Goal: Transaction & Acquisition: Purchase product/service

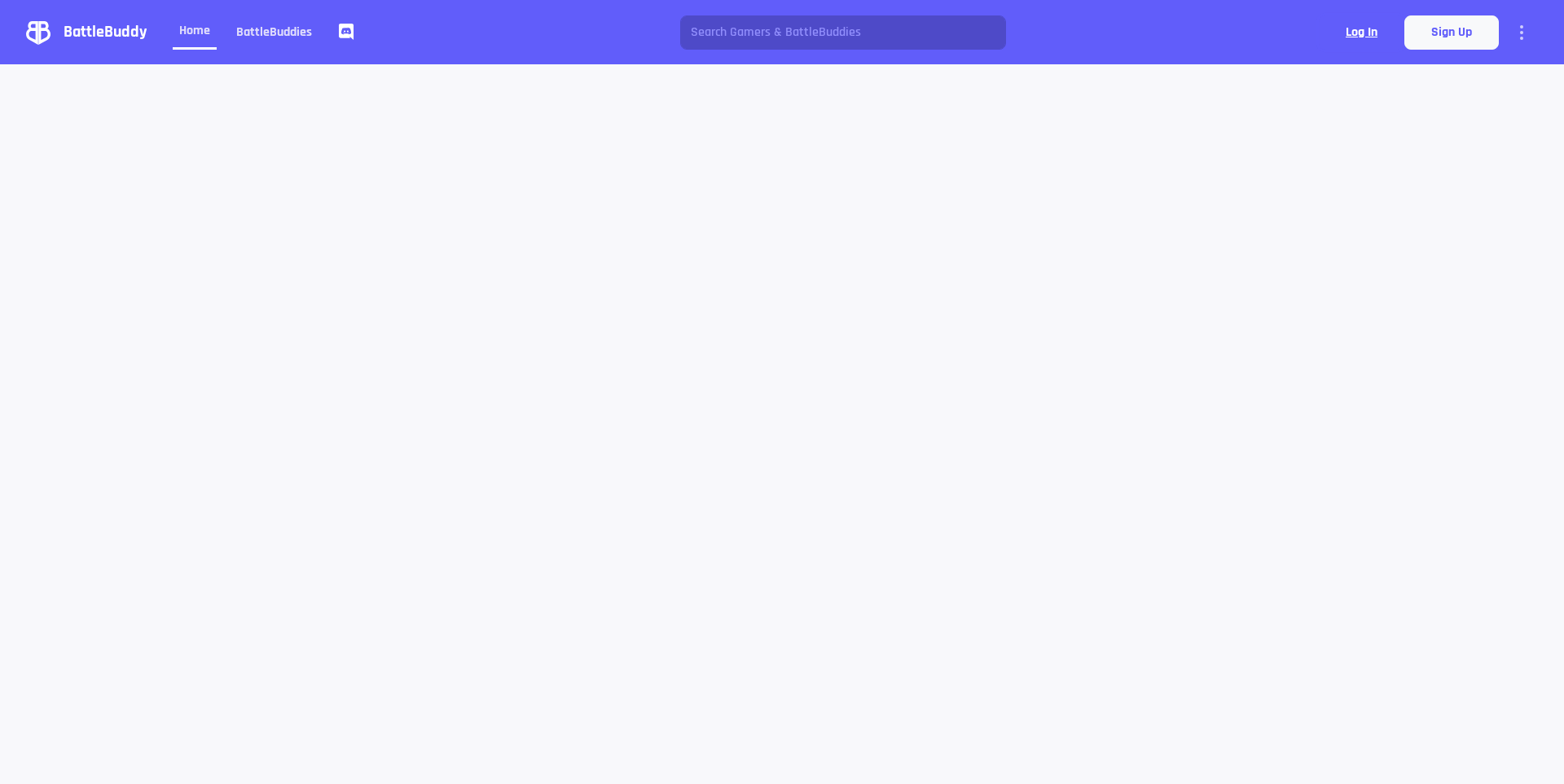
click at [1339, 36] on button "Log In" at bounding box center [1362, 32] width 86 height 34
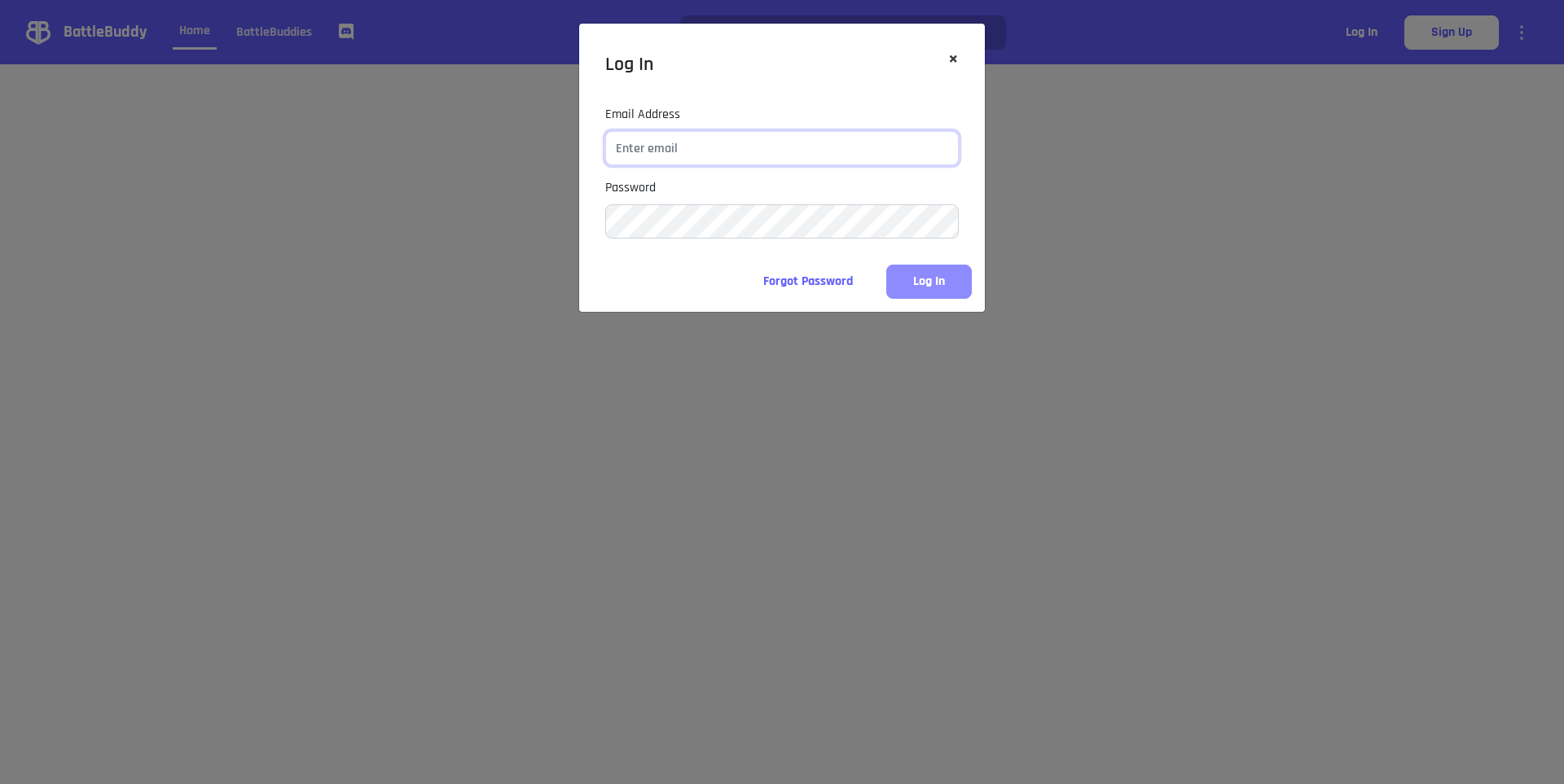
type input "Etherim"
click at [938, 282] on button "Log In" at bounding box center [929, 281] width 86 height 34
drag, startPoint x: 666, startPoint y: 156, endPoint x: 314, endPoint y: 166, distance: 352.1
click at [355, 161] on div "Log In × Close Email Address Etherim Password Forgot Password Log In" at bounding box center [782, 392] width 1564 height 784
drag, startPoint x: 740, startPoint y: 151, endPoint x: 505, endPoint y: 160, distance: 235.2
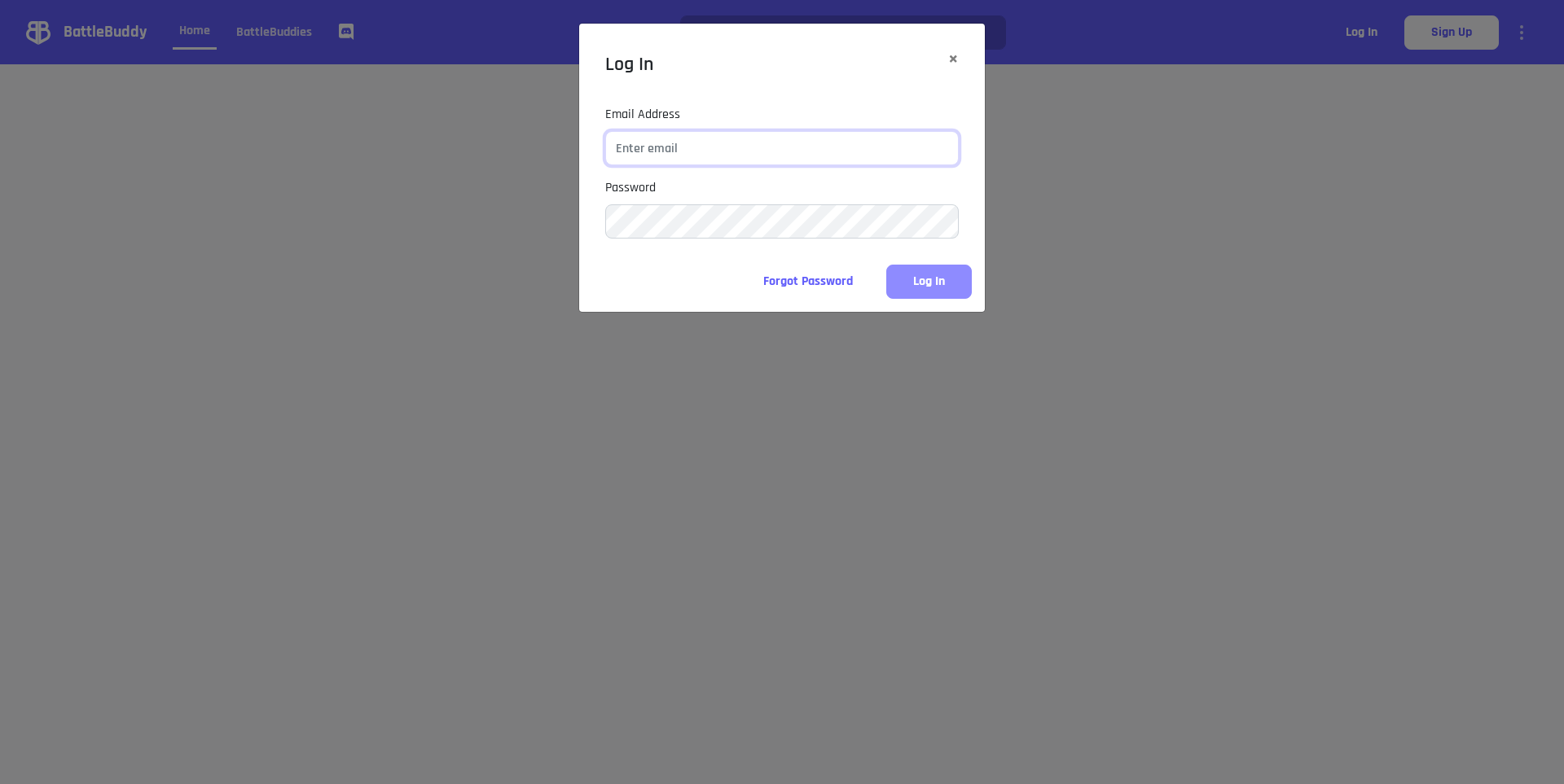
click at [590, 145] on div "Email Address Password" at bounding box center [782, 172] width 406 height 133
paste input "[EMAIL_ADDRESS][DOMAIN_NAME]"
type input "[EMAIL_ADDRESS][DOMAIN_NAME]"
click at [956, 284] on button "Log In" at bounding box center [929, 281] width 86 height 34
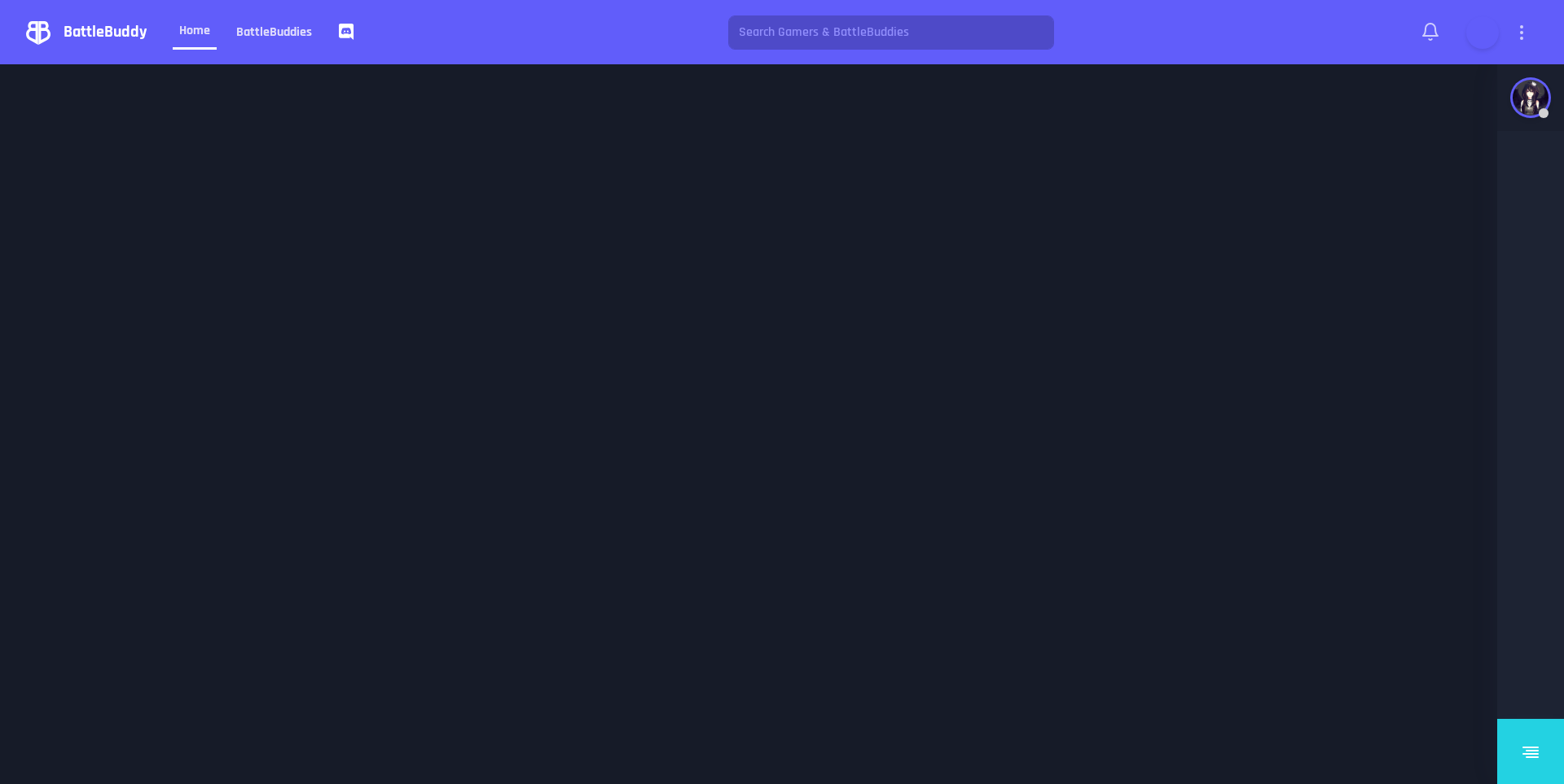
click at [1516, 99] on img at bounding box center [1530, 97] width 36 height 36
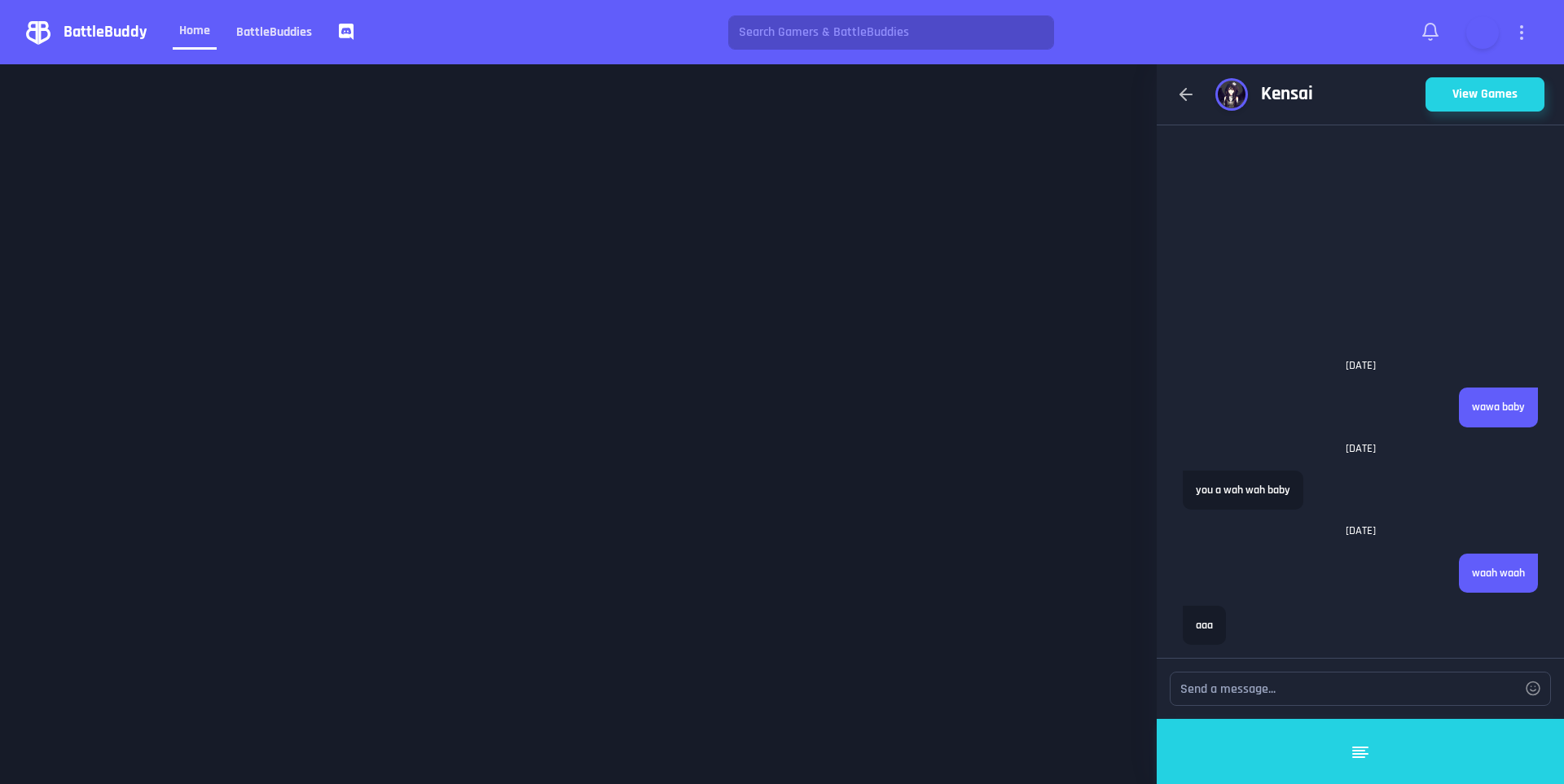
click at [1273, 93] on h3 "Kensai" at bounding box center [1286, 94] width 52 height 23
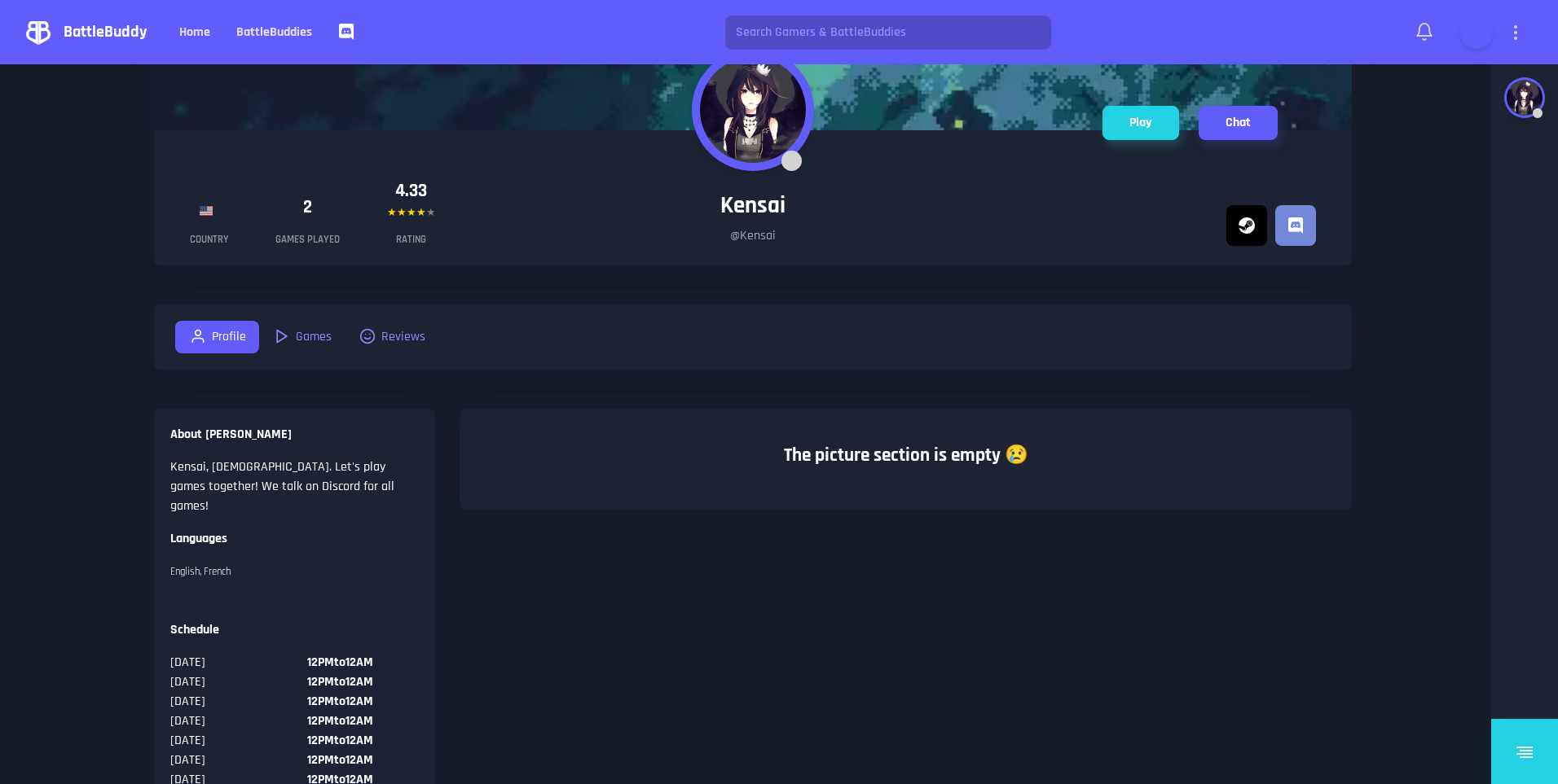
scroll to position [272, 0]
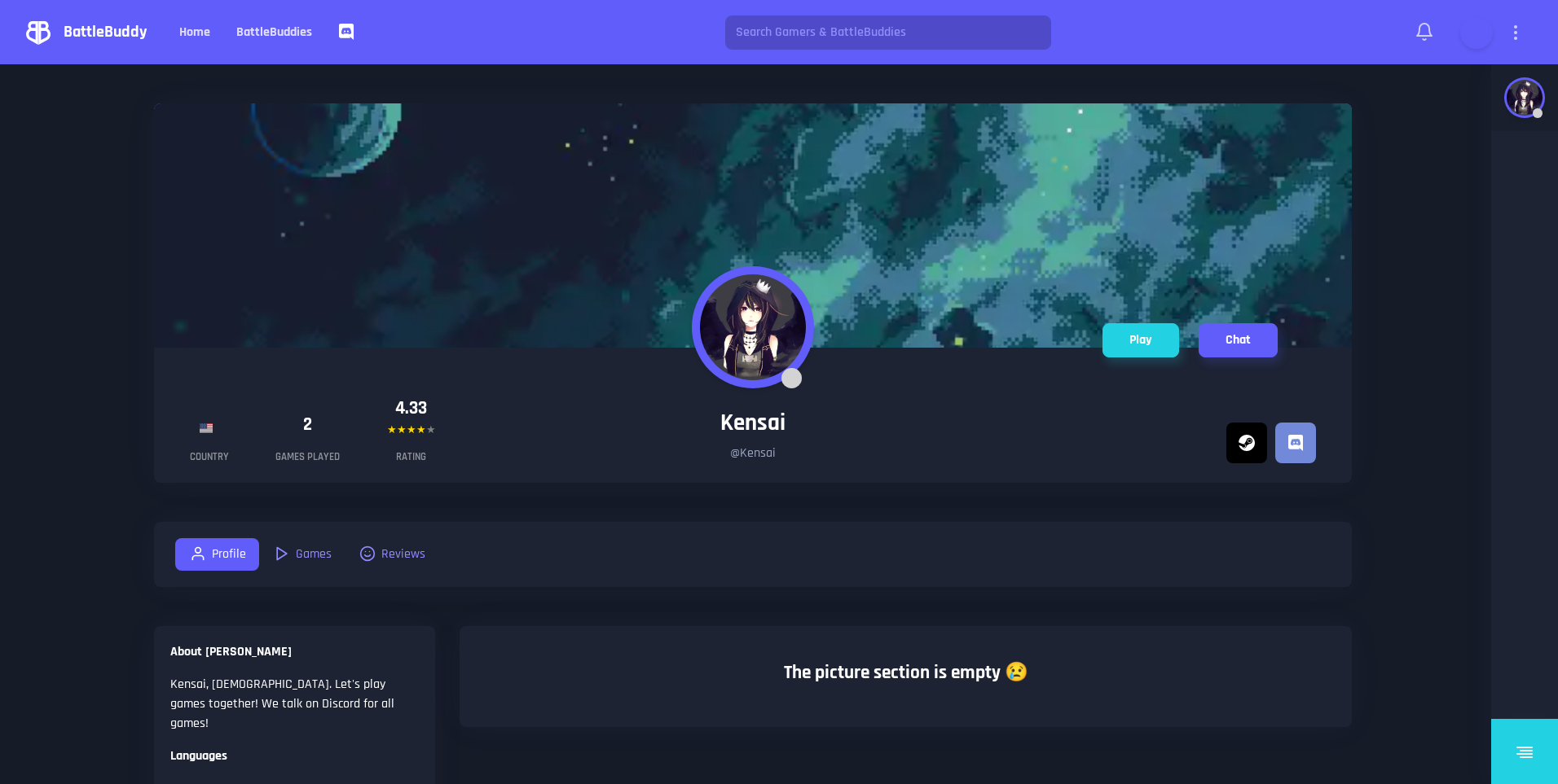
click at [1542, 98] on div at bounding box center [1524, 98] width 41 height 41
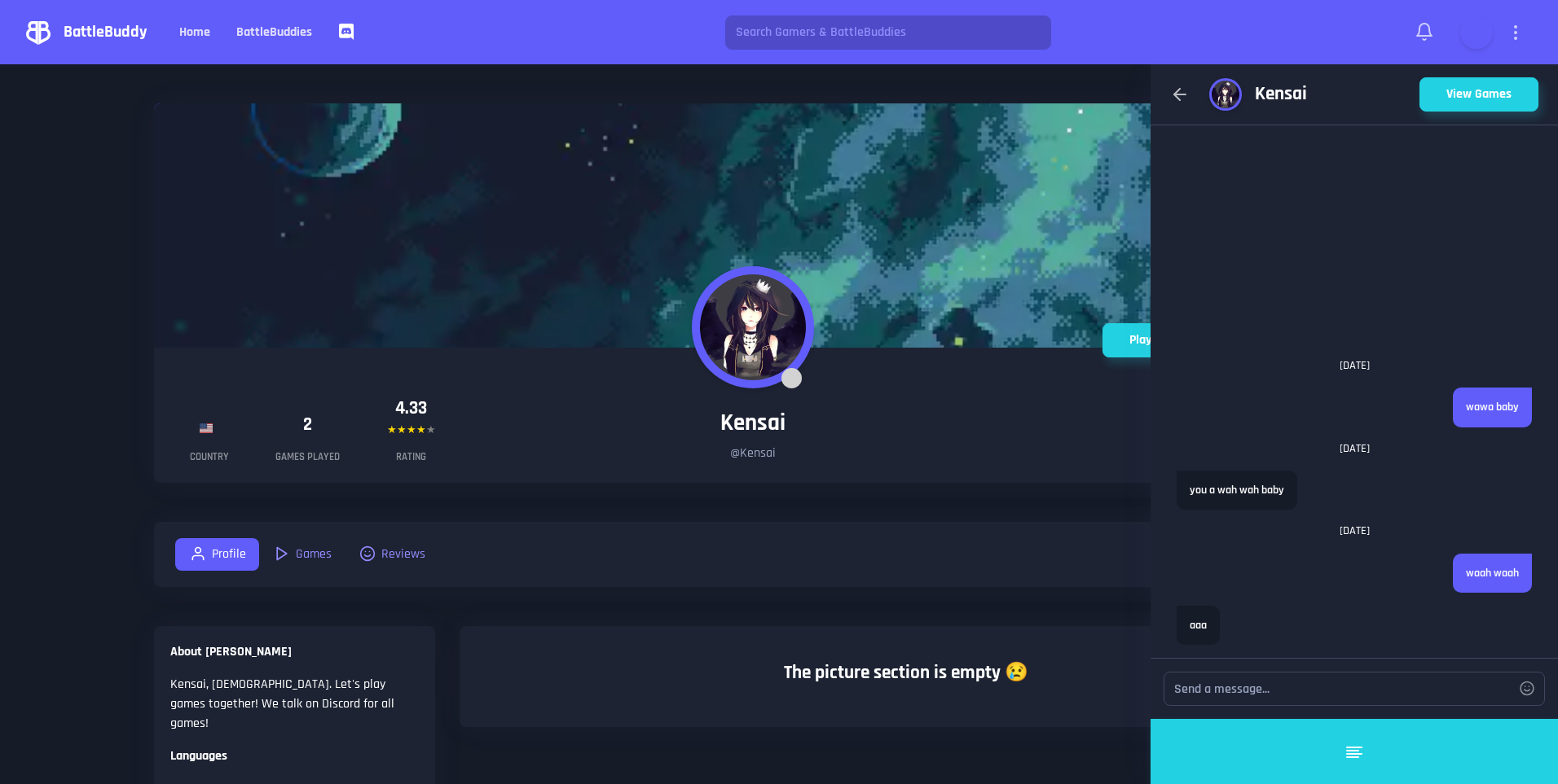
click at [1477, 29] on video at bounding box center [1476, 32] width 28 height 28
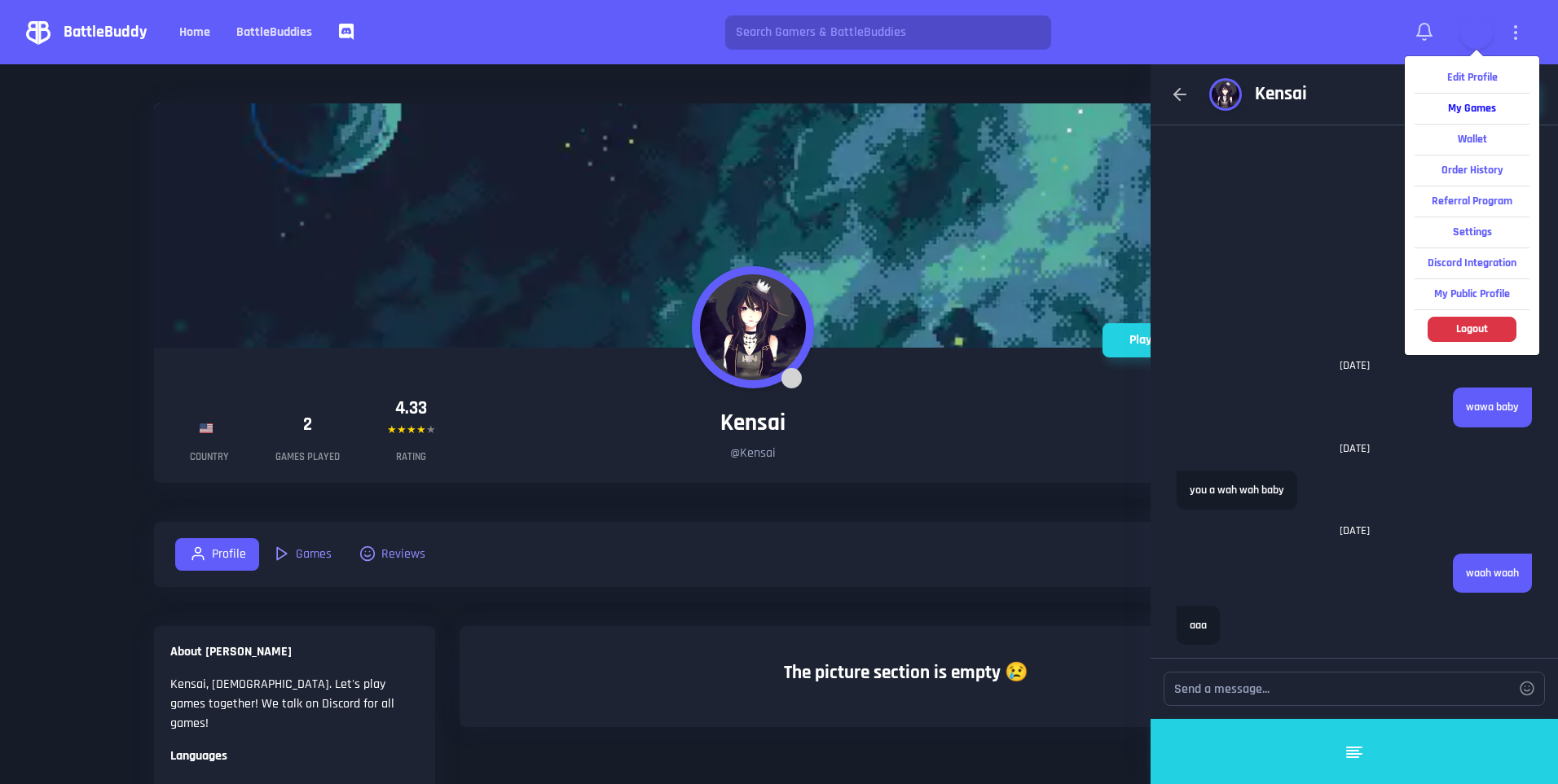
click at [1455, 113] on strong "My Games" at bounding box center [1471, 108] width 48 height 15
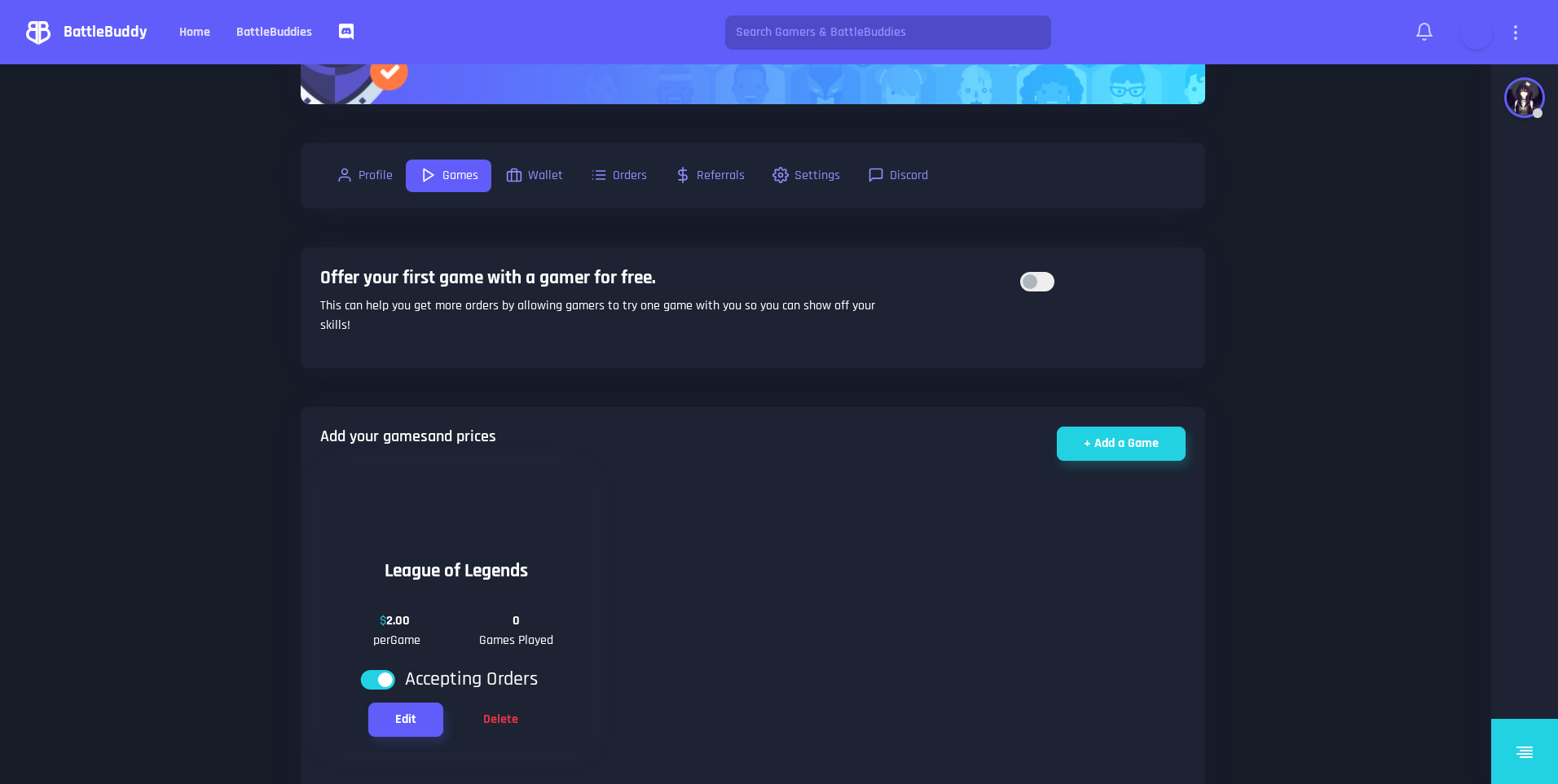
scroll to position [163, 0]
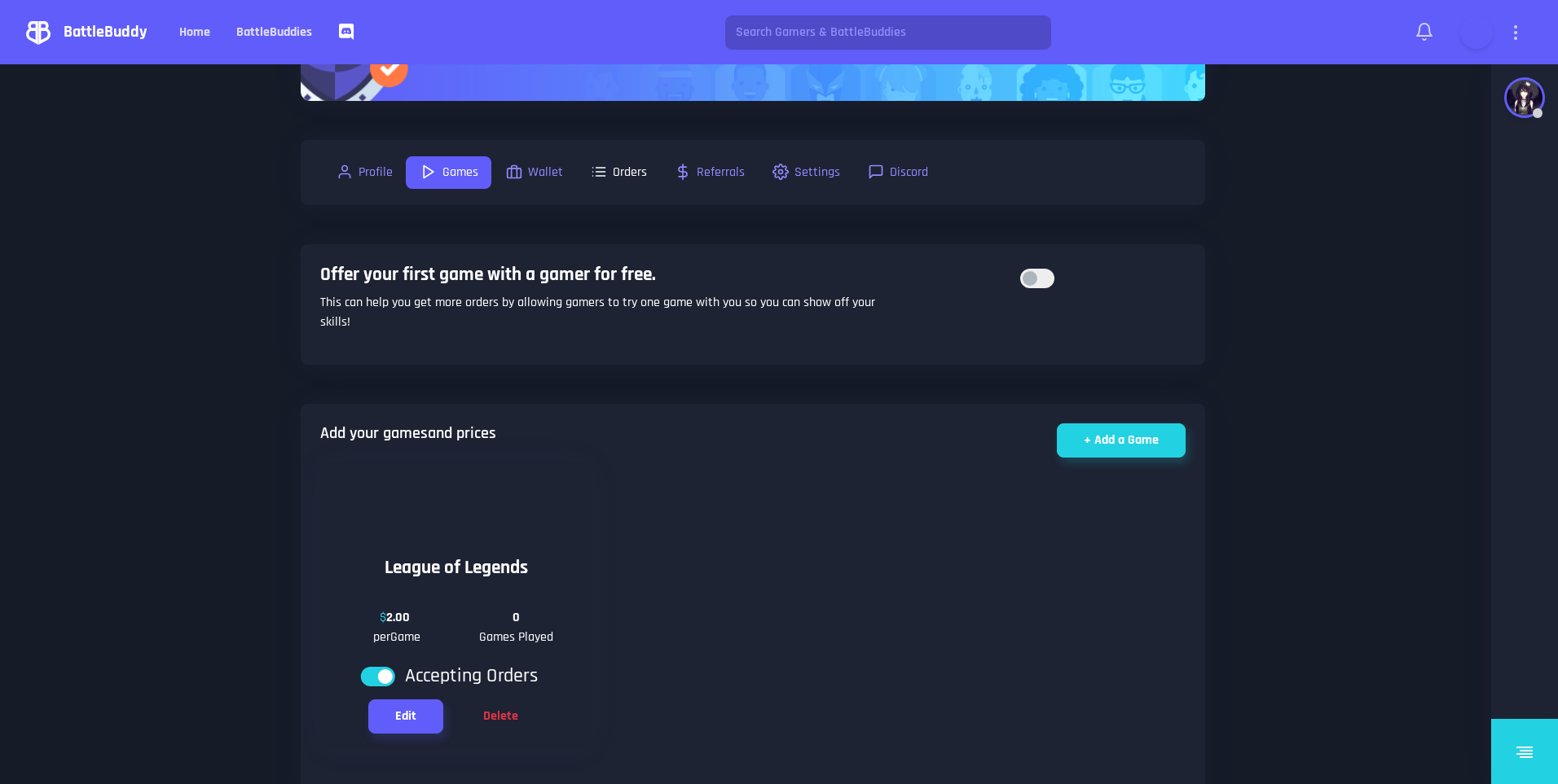
click at [621, 181] on link "Orders" at bounding box center [618, 173] width 84 height 33
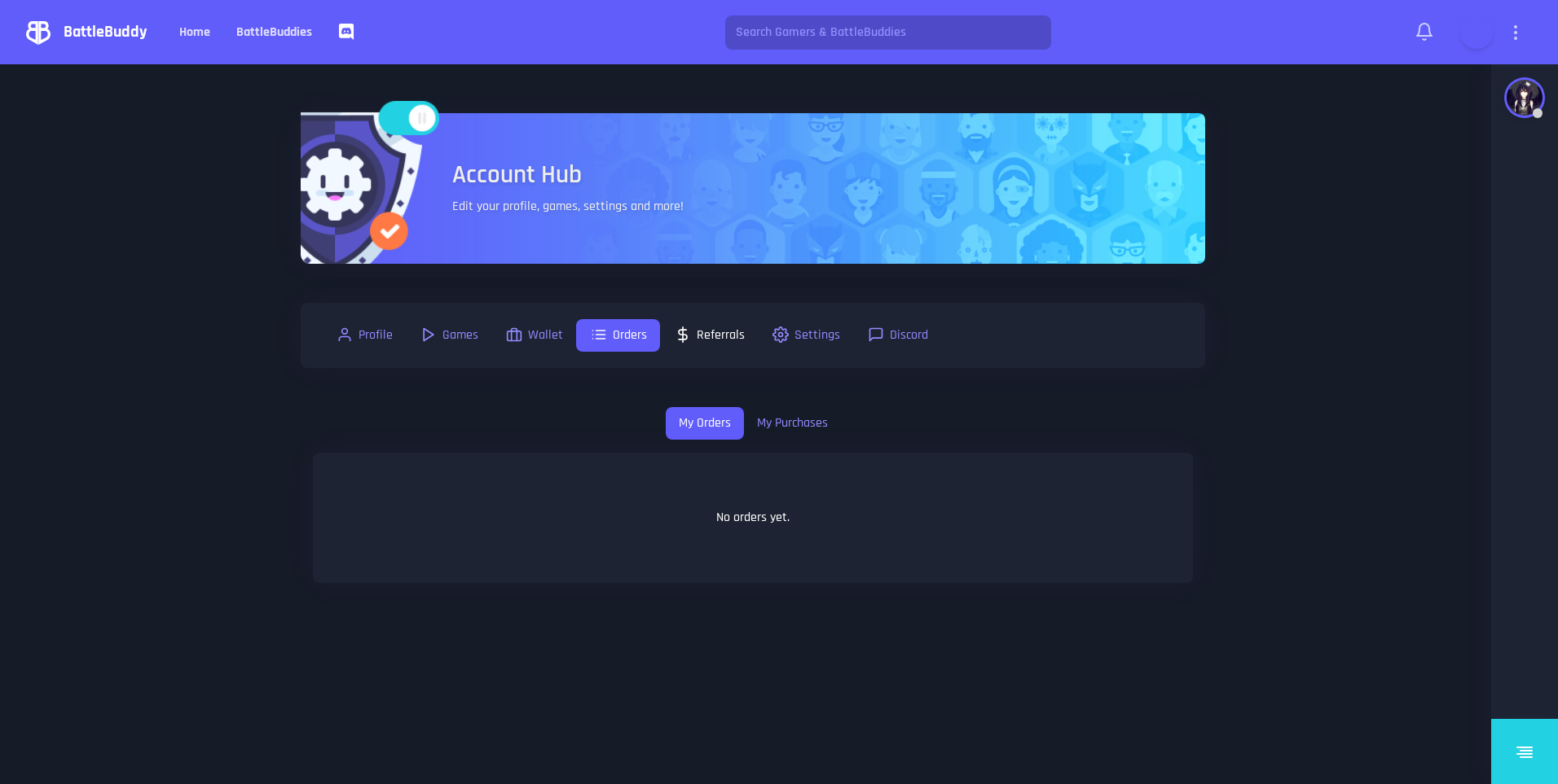
click at [725, 340] on link "Referrals" at bounding box center [709, 335] width 98 height 33
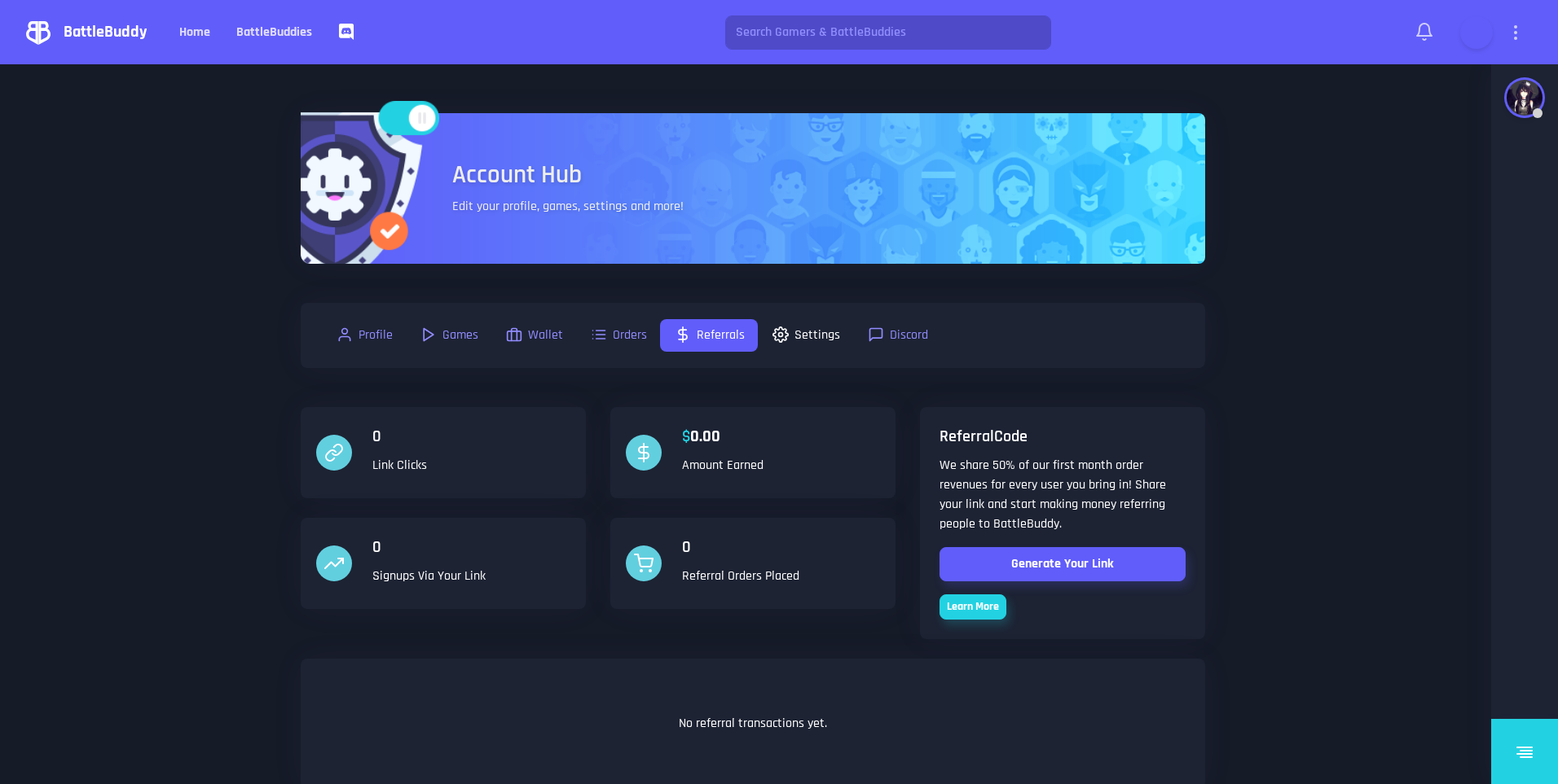
click at [842, 333] on link "Settings" at bounding box center [806, 335] width 95 height 33
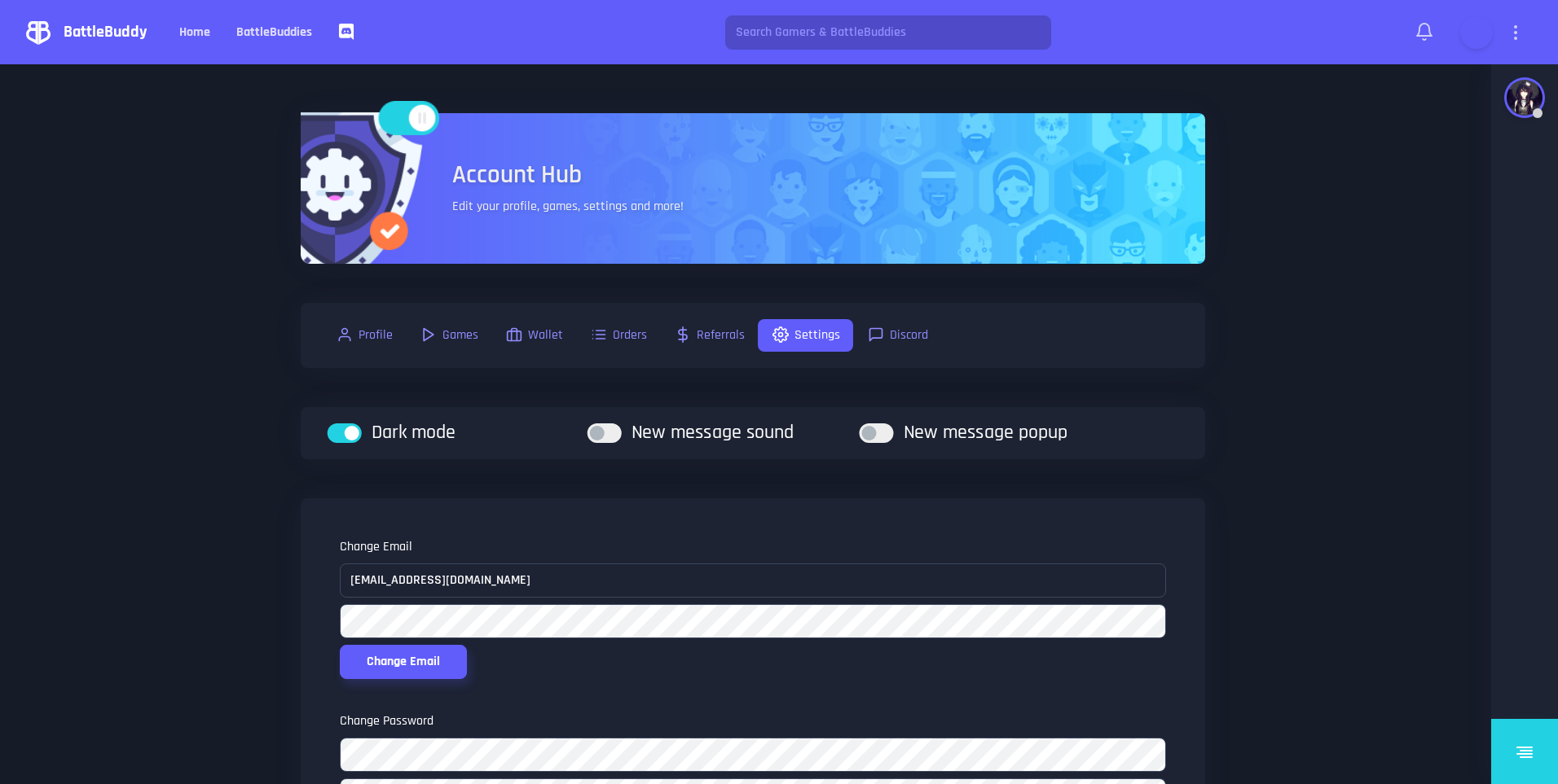
click at [894, 366] on div "Profile Games Wallet Orders Referrals Settings Discord" at bounding box center [752, 334] width 878 height 65
click at [829, 333] on link "Settings" at bounding box center [806, 335] width 95 height 33
click at [880, 337] on icon at bounding box center [875, 334] width 19 height 16
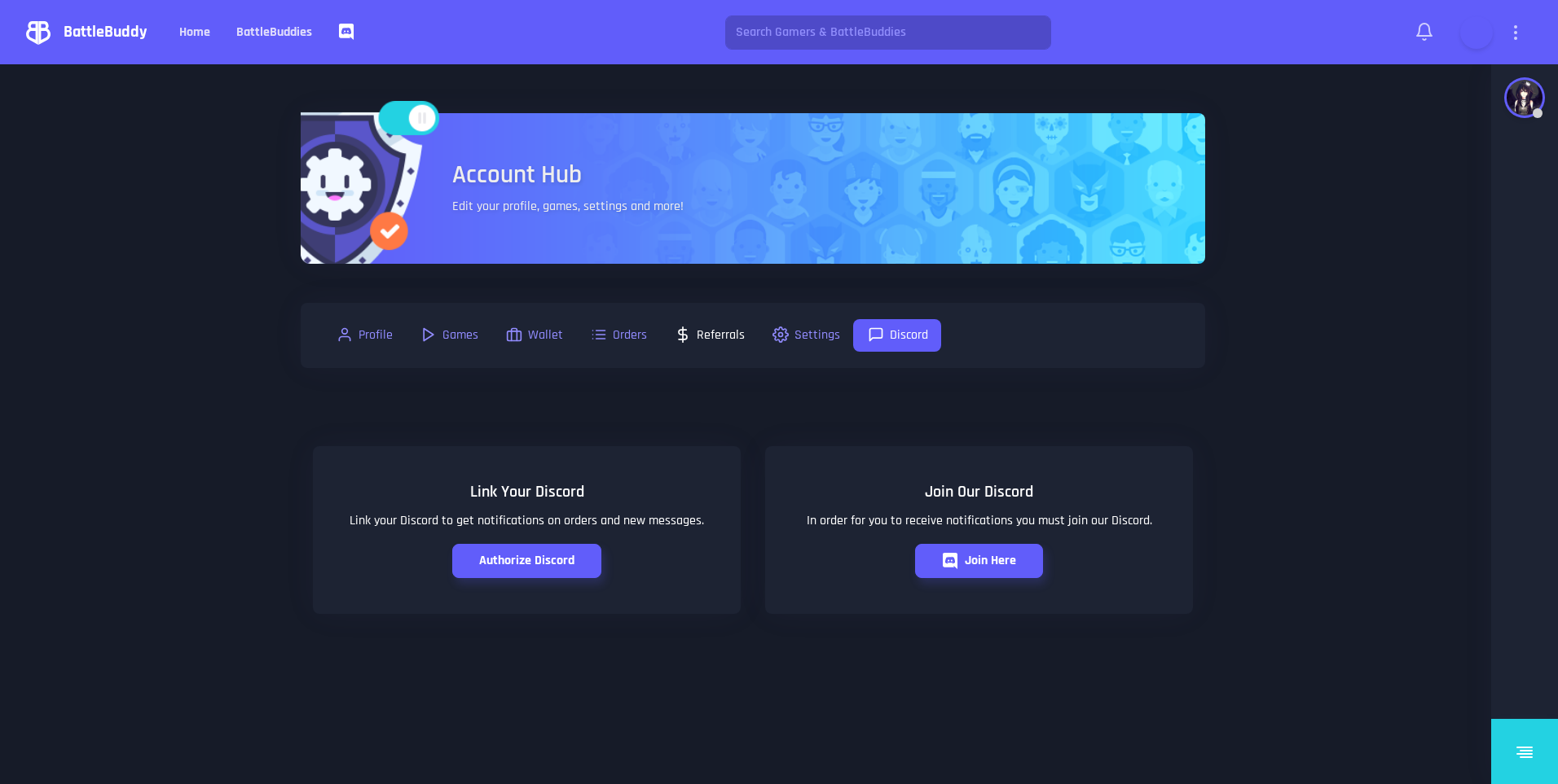
click at [663, 348] on link "Referrals" at bounding box center [709, 335] width 98 height 33
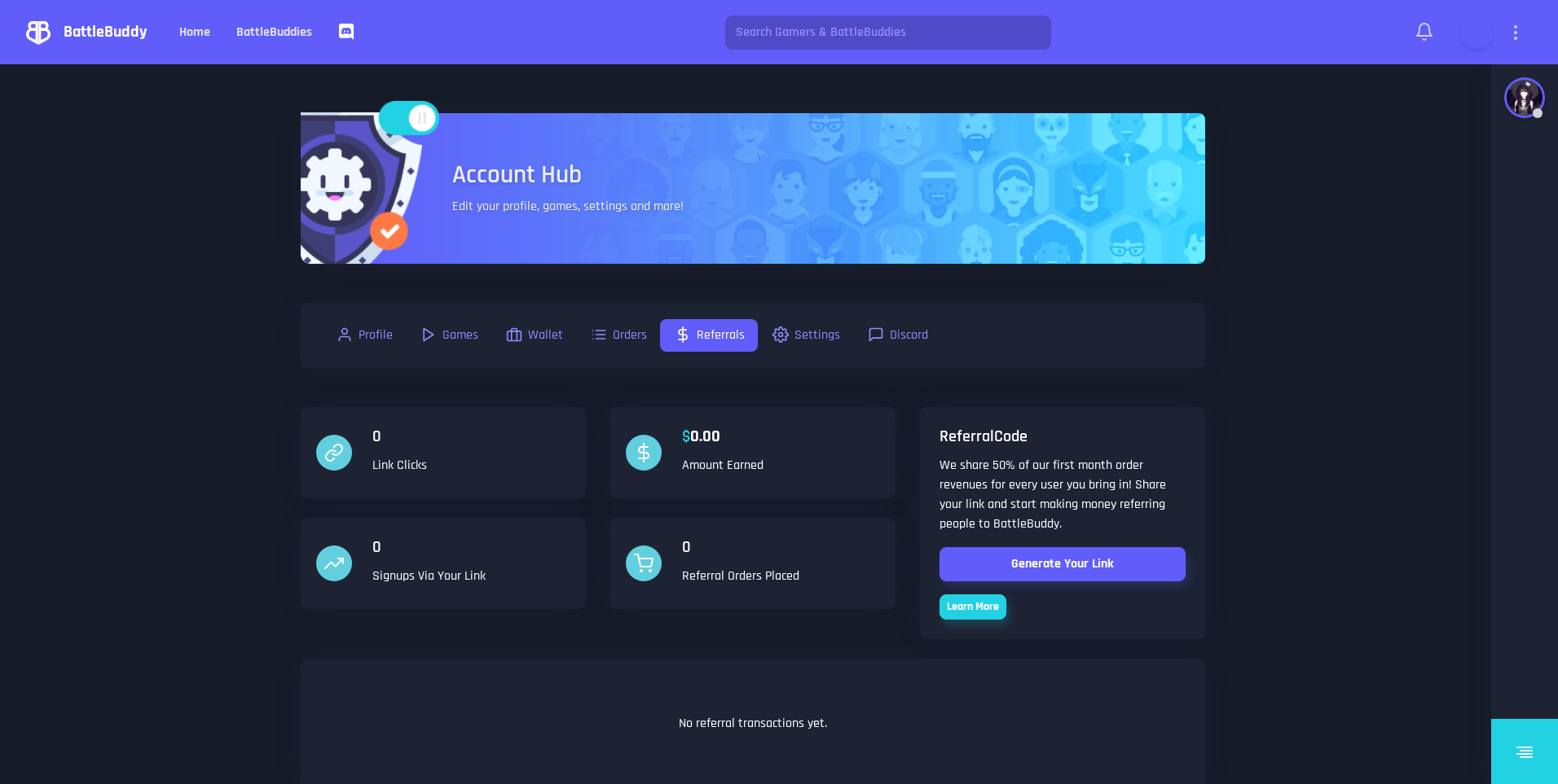
click at [619, 355] on div "Profile Games Wallet Orders Referrals Settings Discord" at bounding box center [752, 334] width 878 height 65
click at [595, 336] on icon at bounding box center [598, 334] width 19 height 16
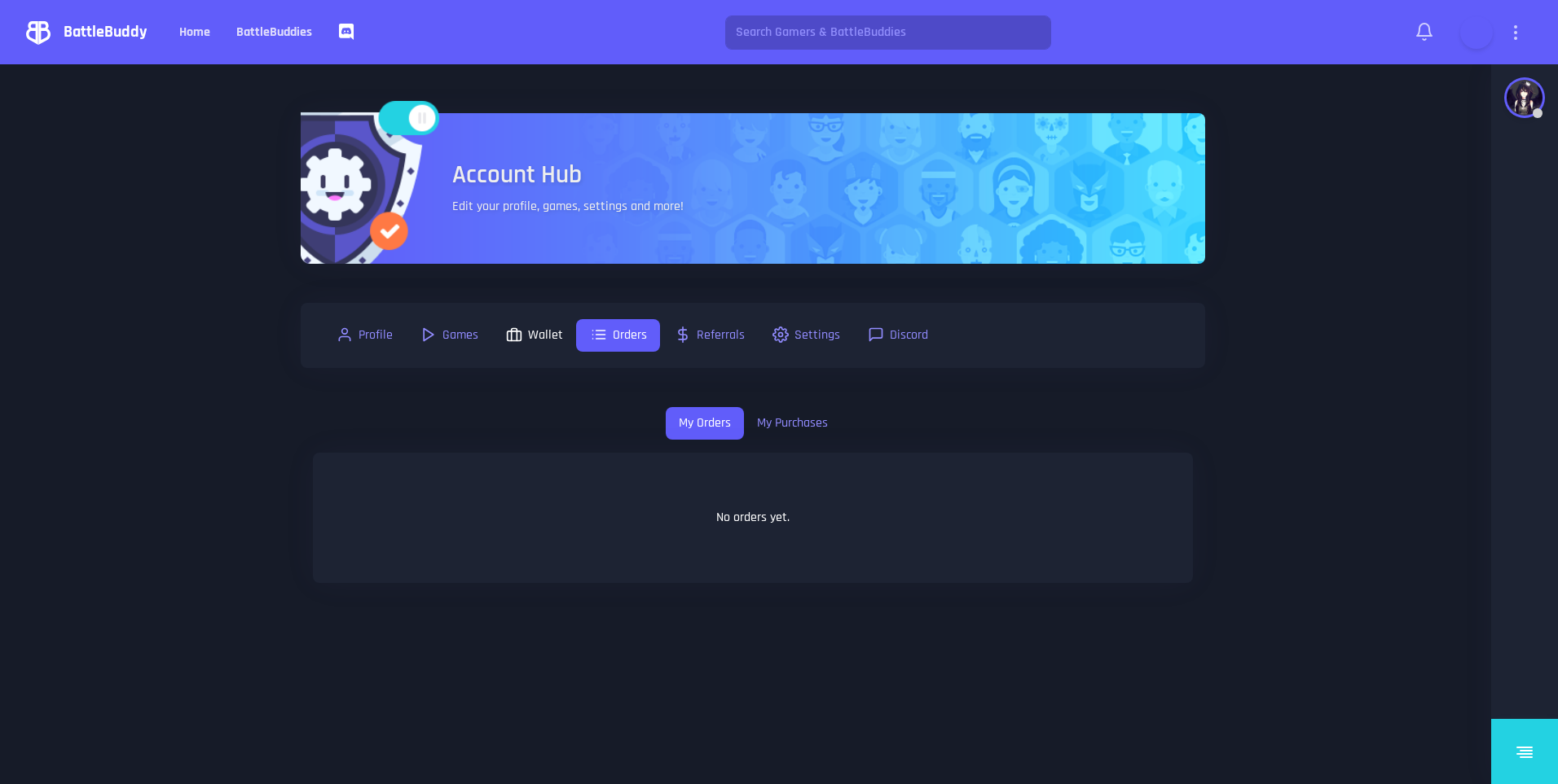
click at [550, 340] on link "Wallet" at bounding box center [533, 335] width 85 height 33
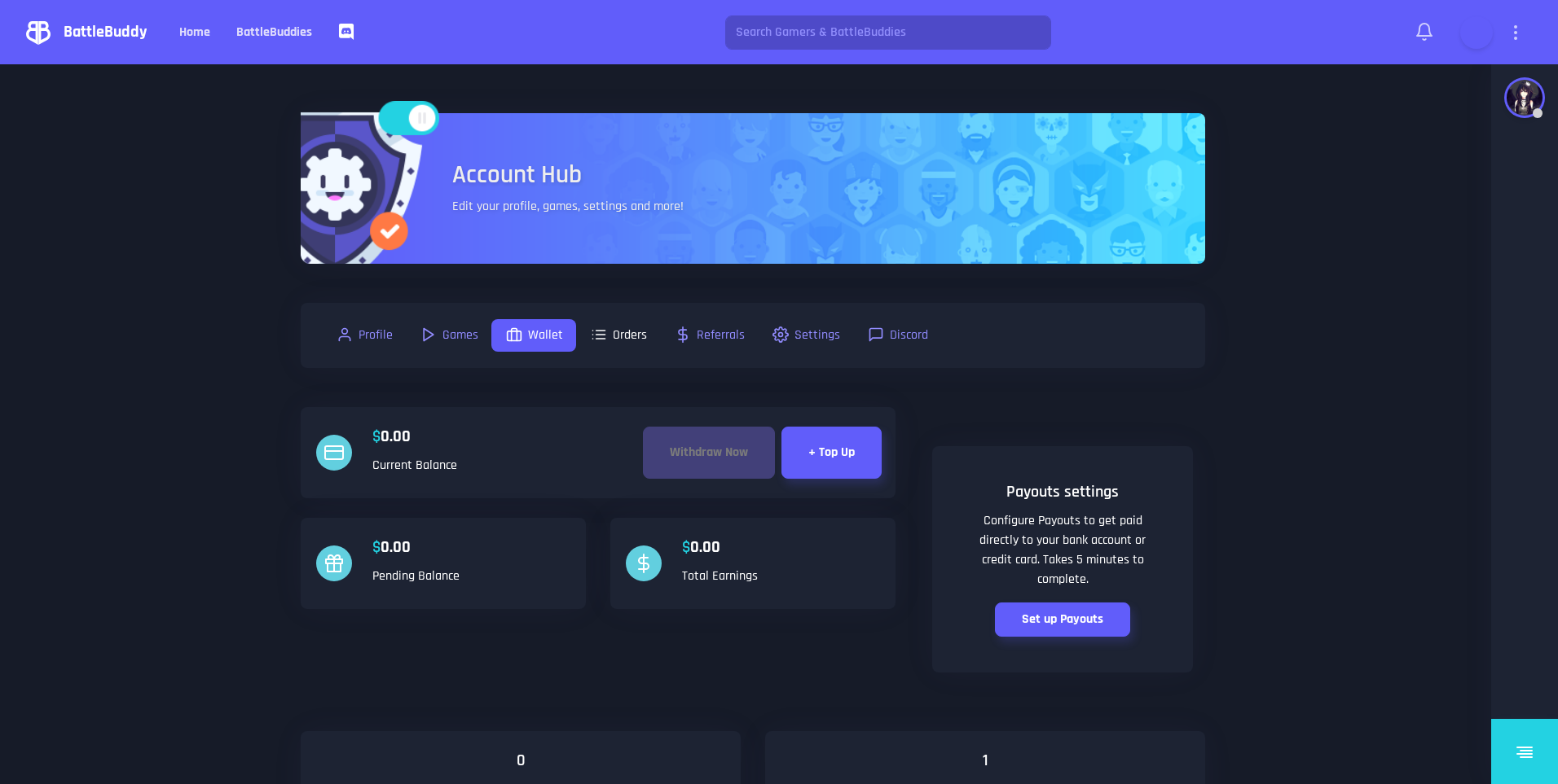
click at [623, 345] on link "Orders" at bounding box center [618, 335] width 84 height 33
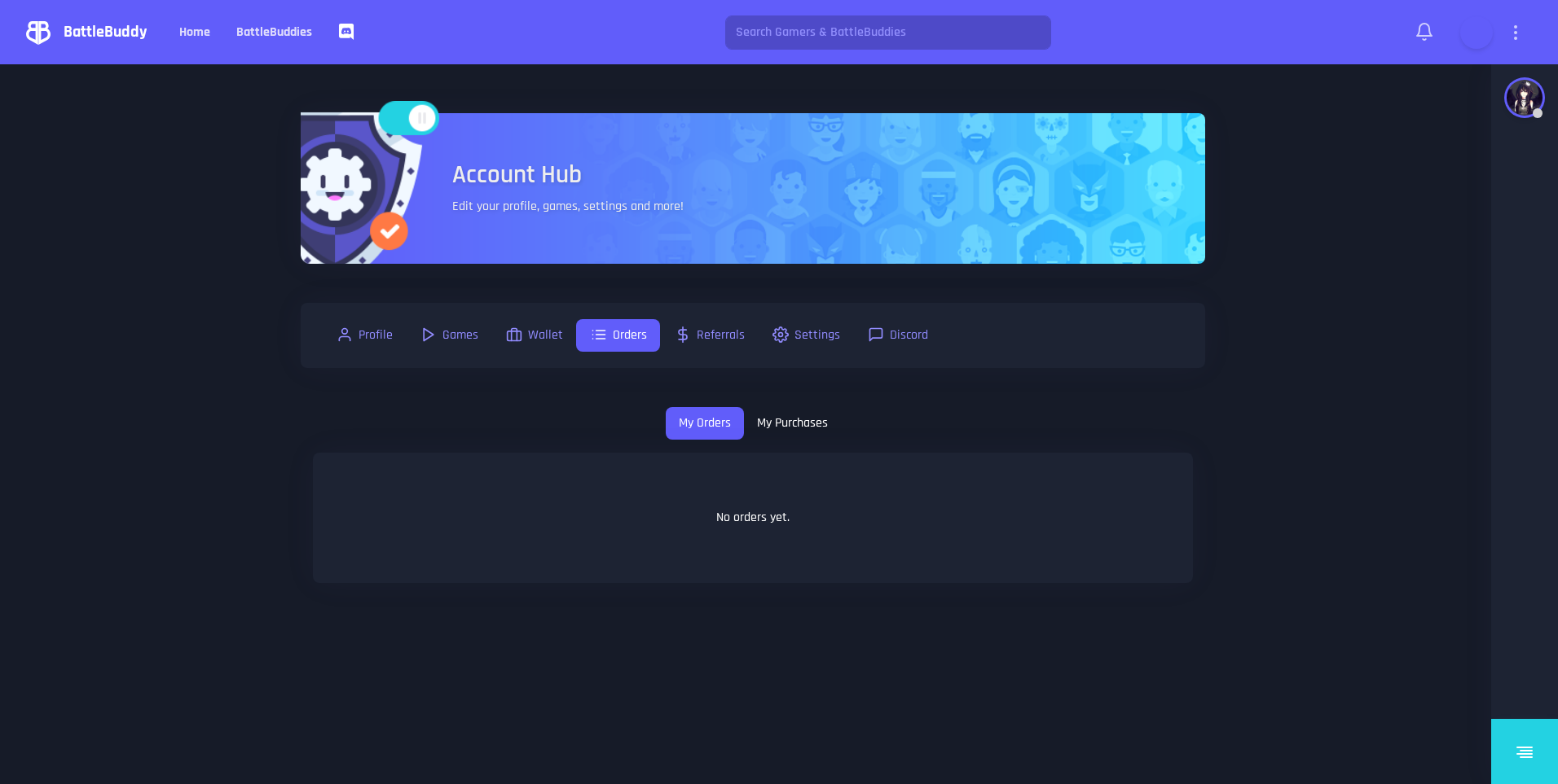
click at [774, 418] on link "My Purchases" at bounding box center [792, 423] width 97 height 33
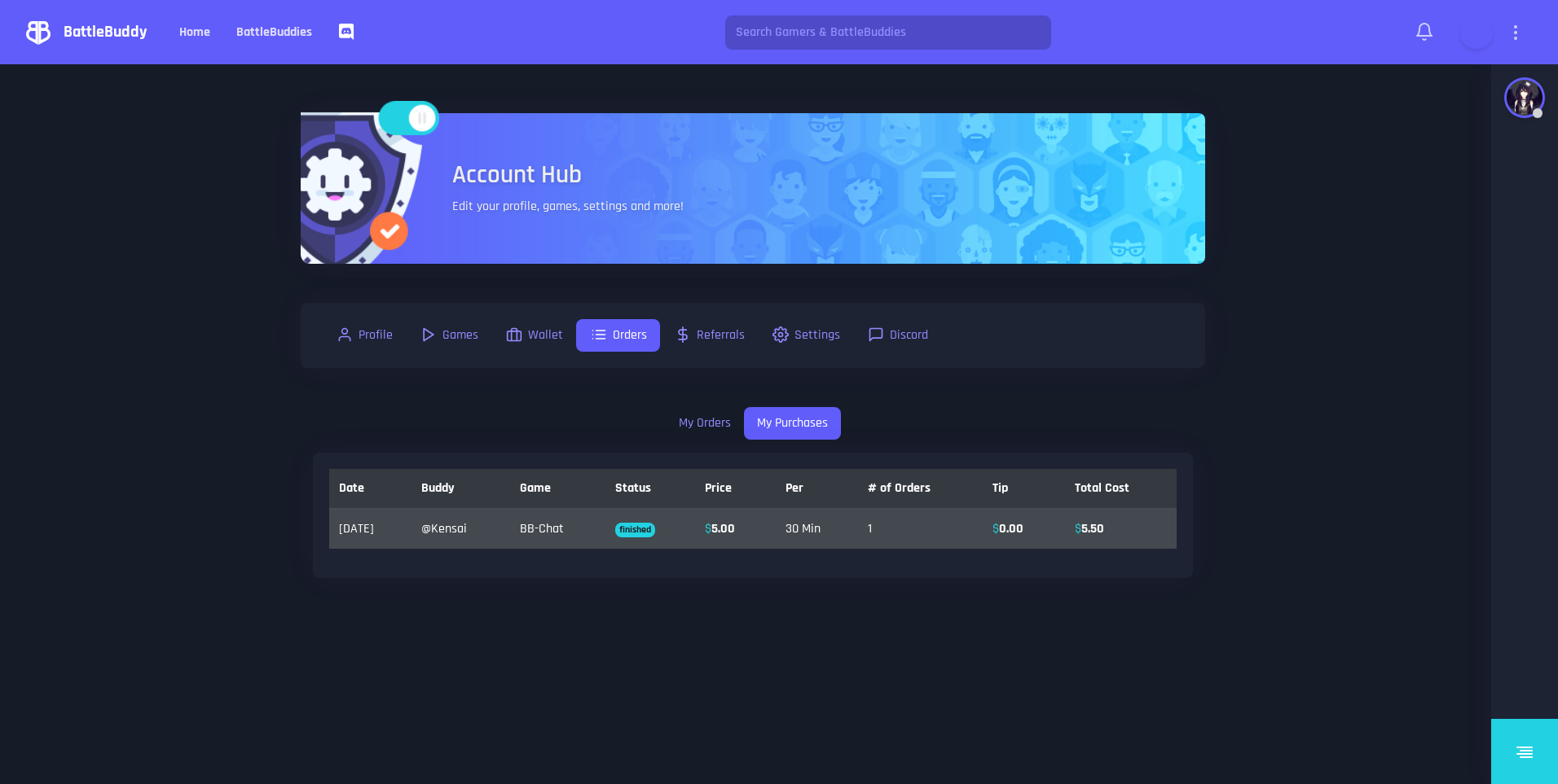
click at [467, 522] on link "@ Kensai" at bounding box center [444, 528] width 46 height 17
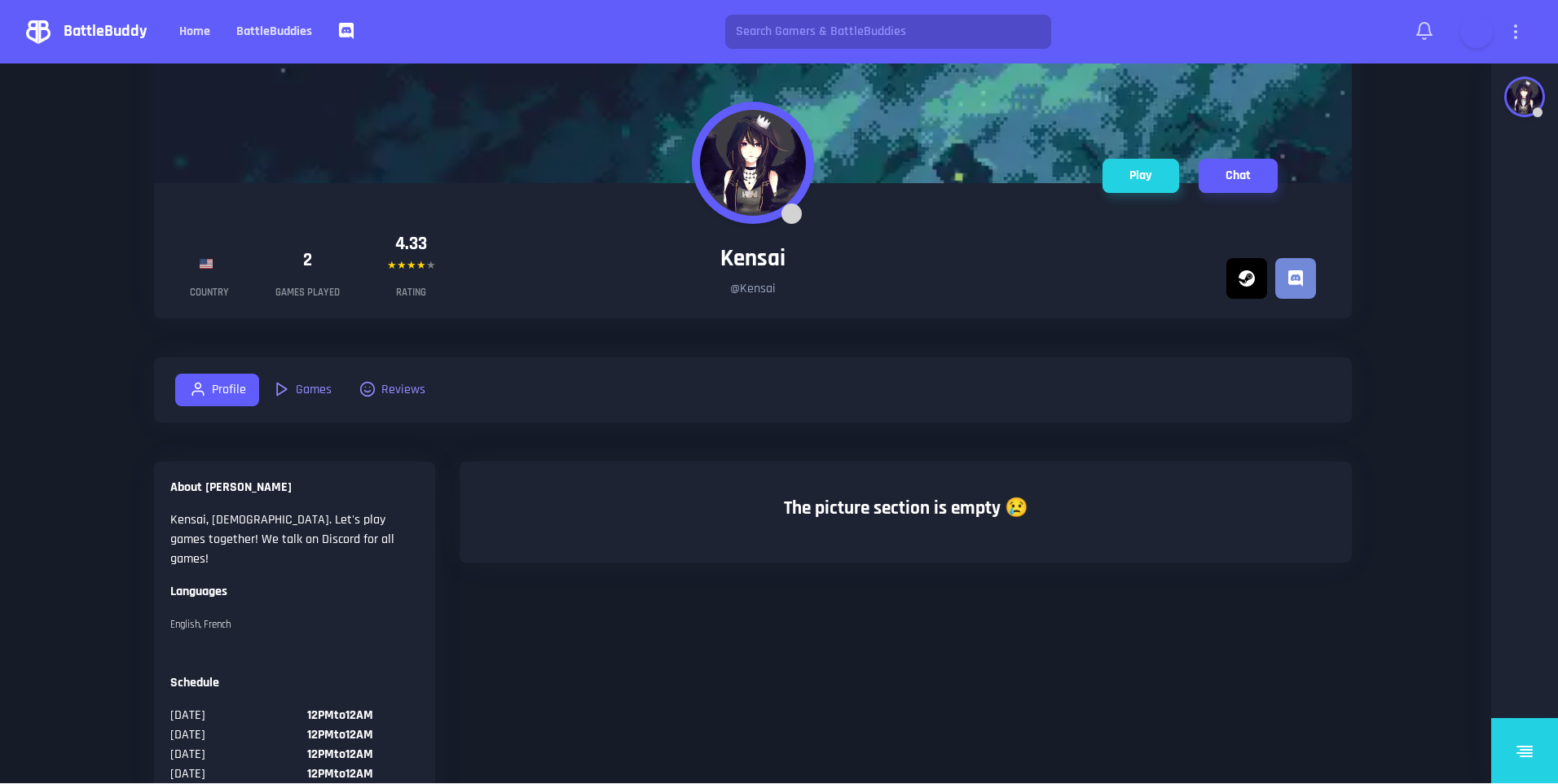
scroll to position [27, 0]
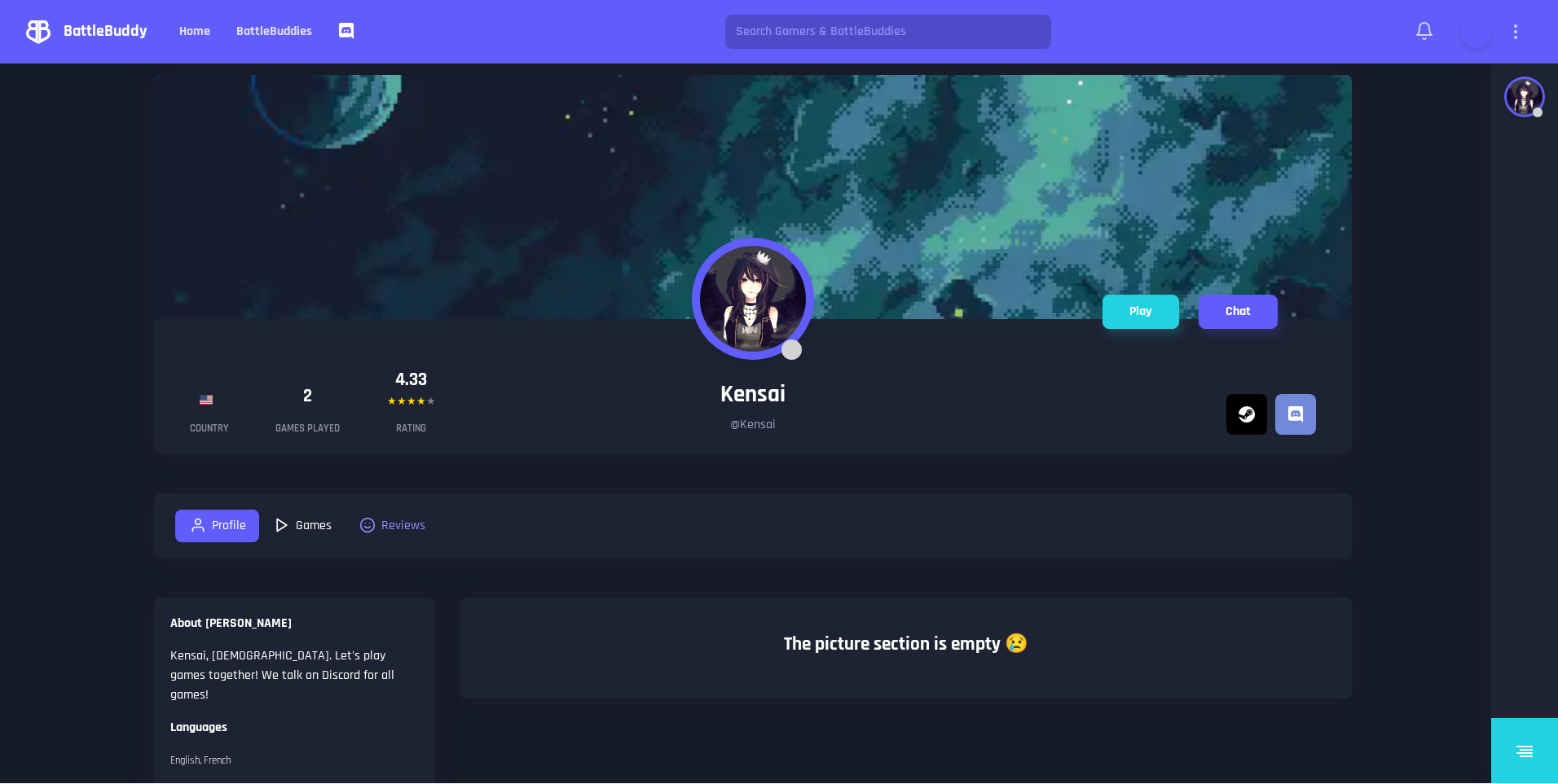
click at [279, 524] on icon at bounding box center [282, 525] width 19 height 16
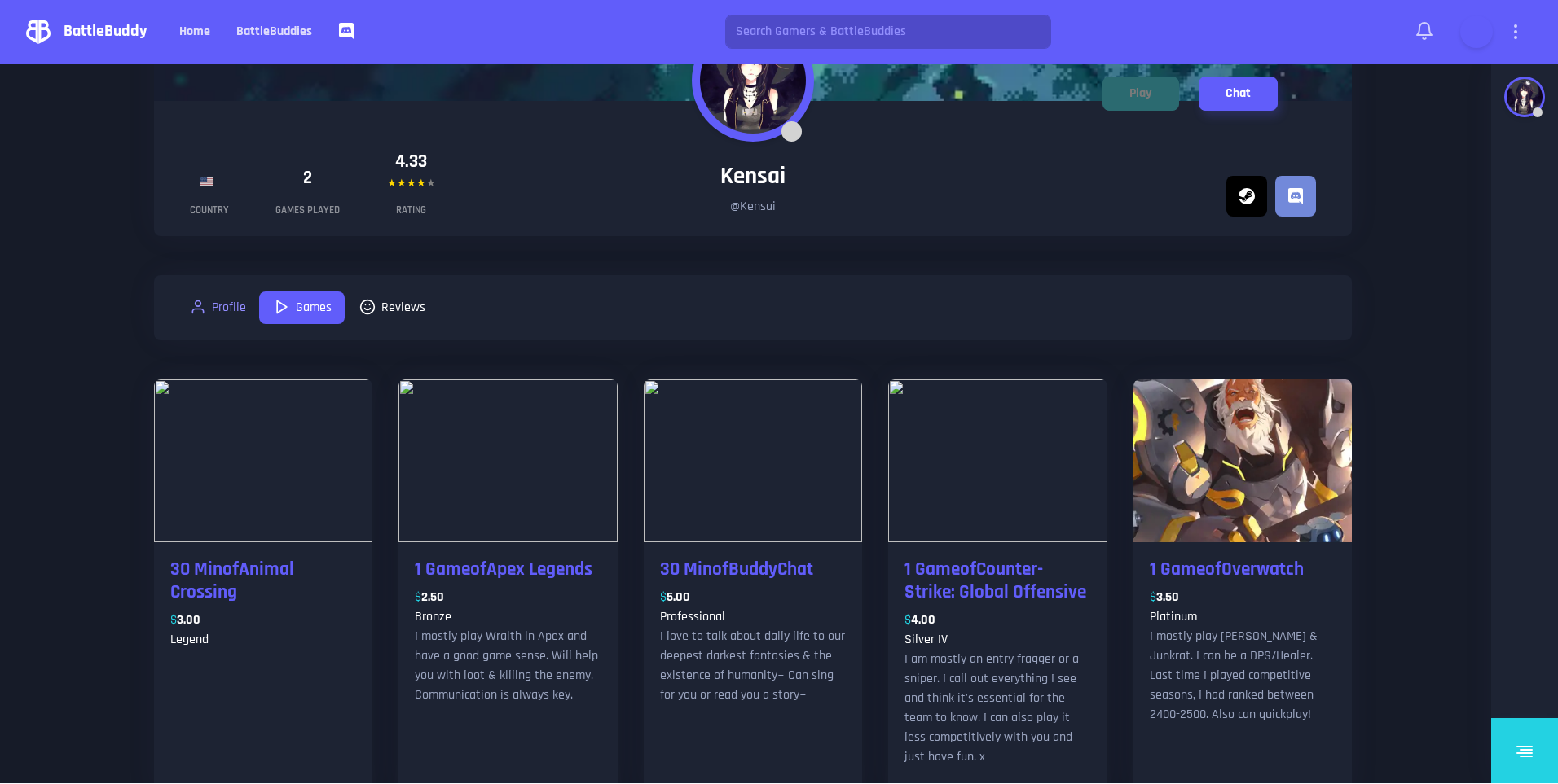
scroll to position [272, 0]
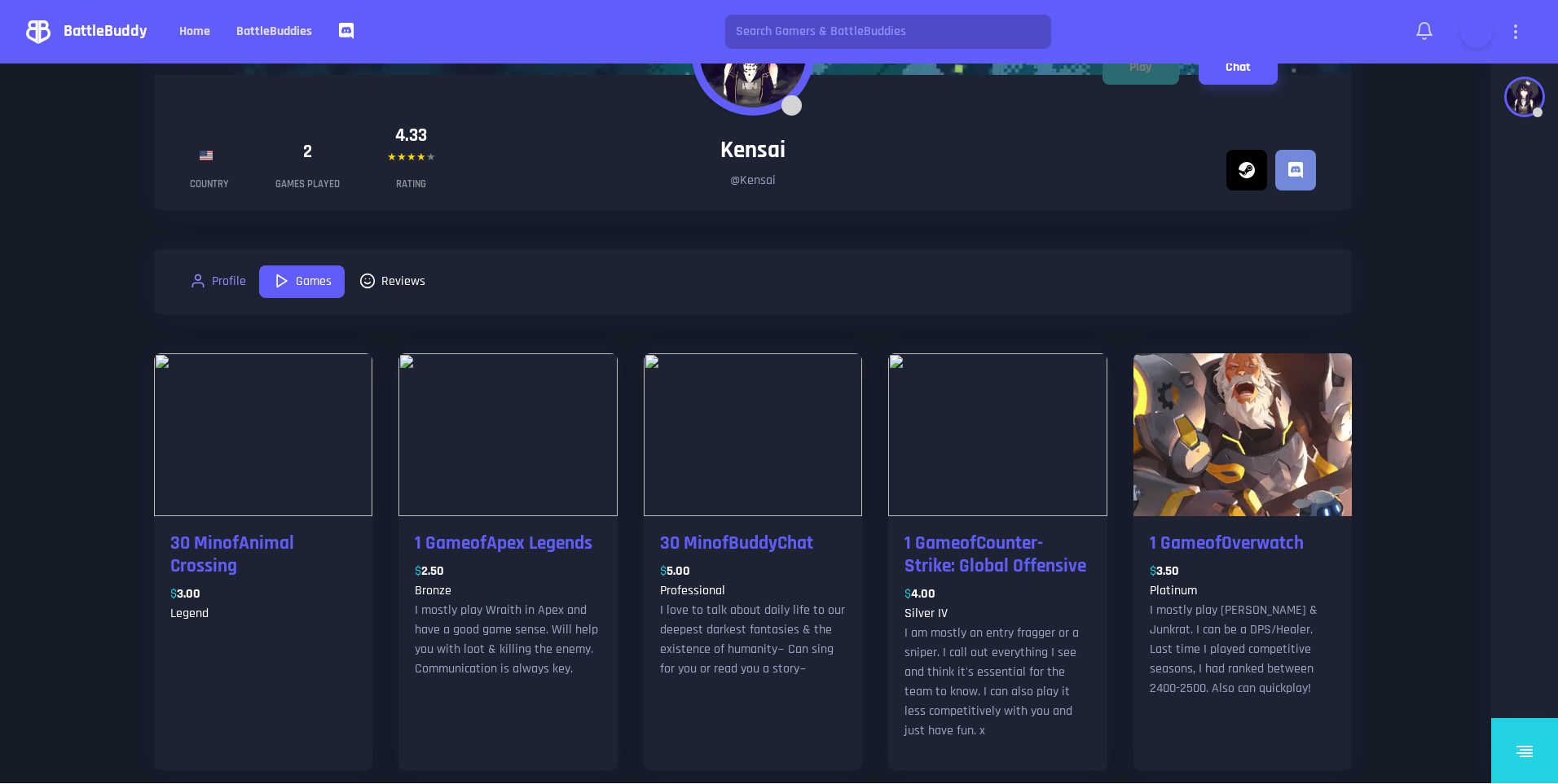
click at [380, 298] on link "Reviews" at bounding box center [391, 281] width 93 height 33
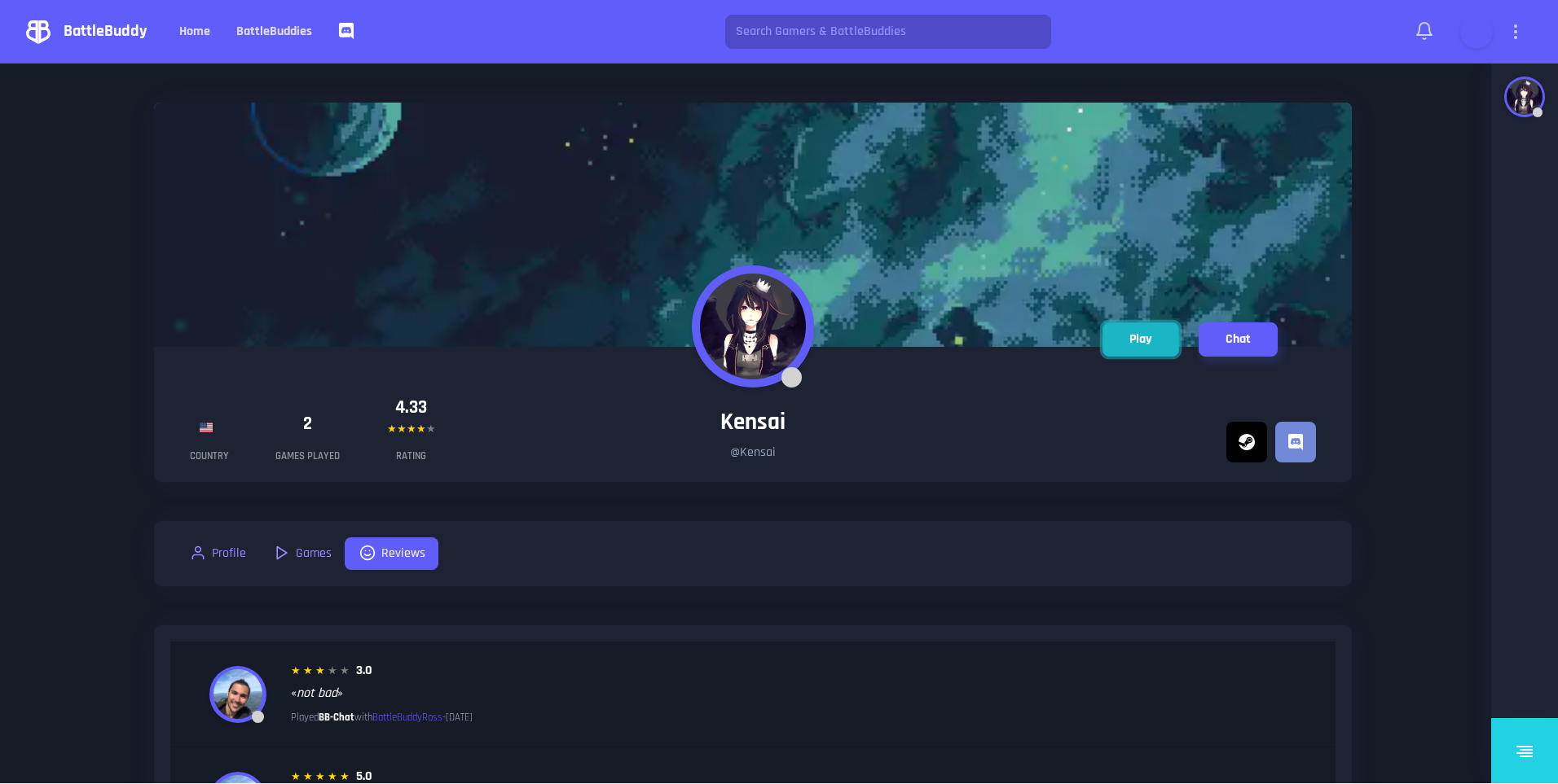
click at [1132, 347] on button "Play" at bounding box center [1141, 339] width 77 height 34
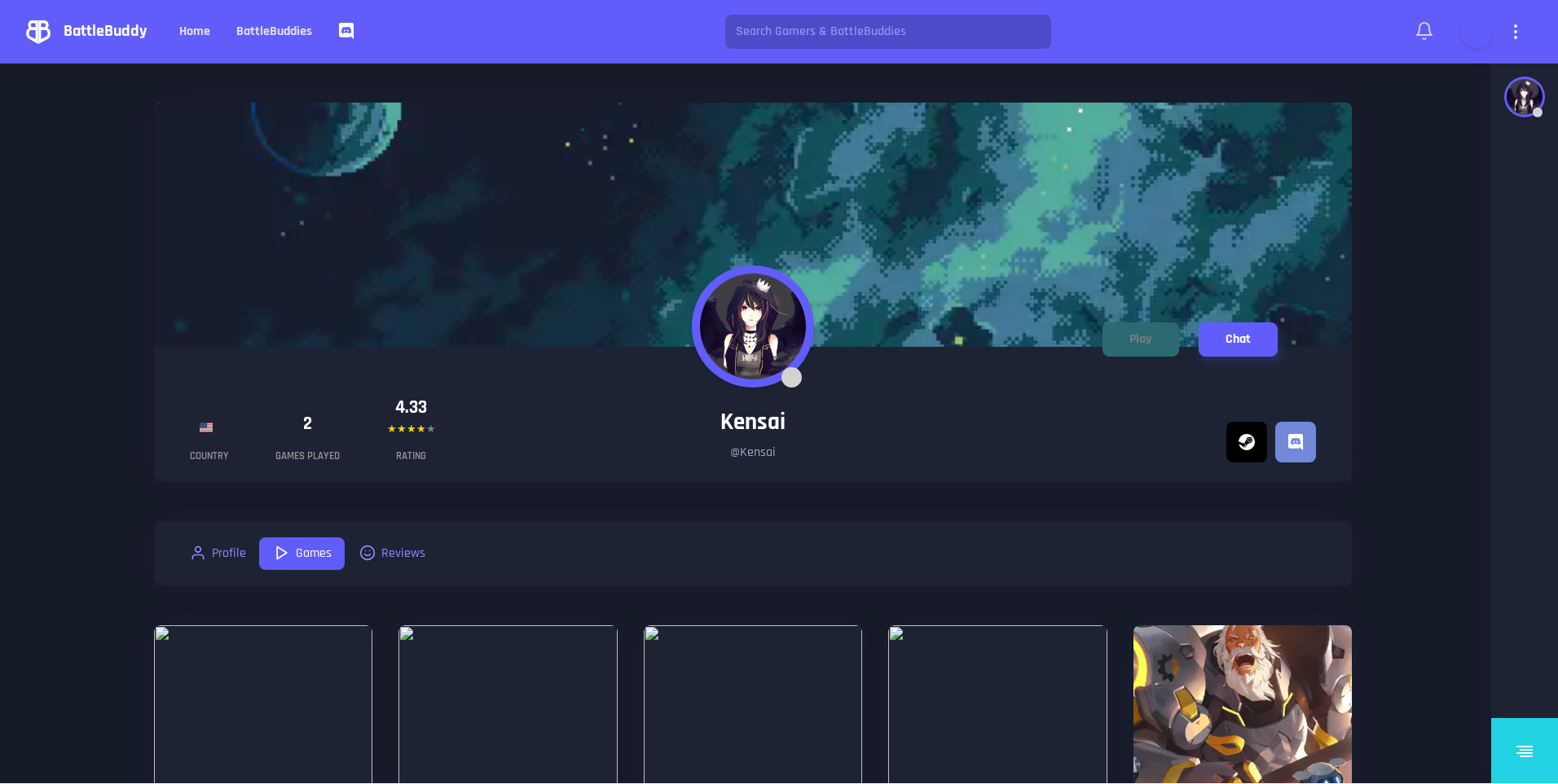
click at [1517, 25] on icon at bounding box center [1515, 31] width 19 height 19
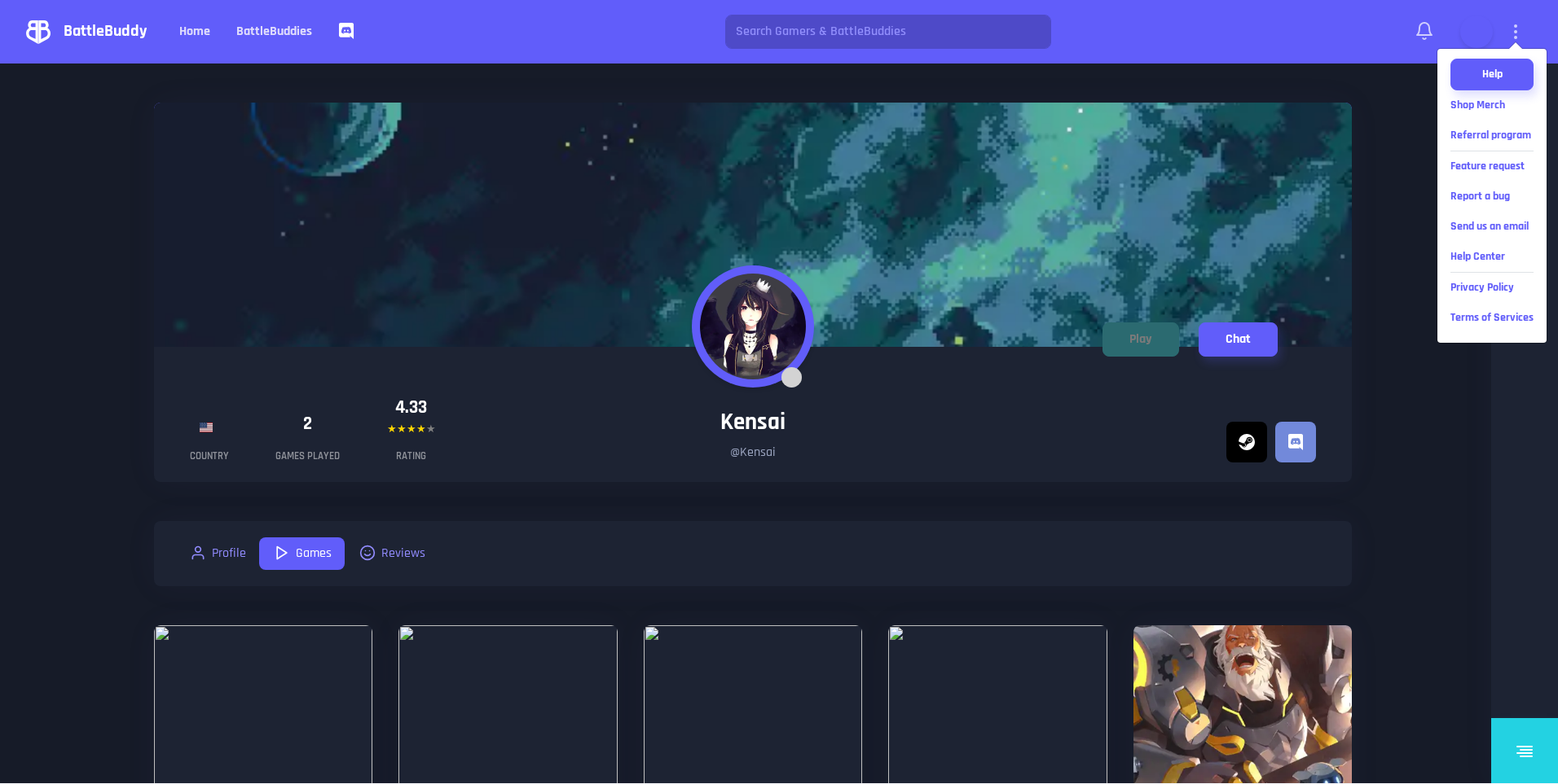
click at [1299, 163] on img at bounding box center [752, 224] width 1198 height 244
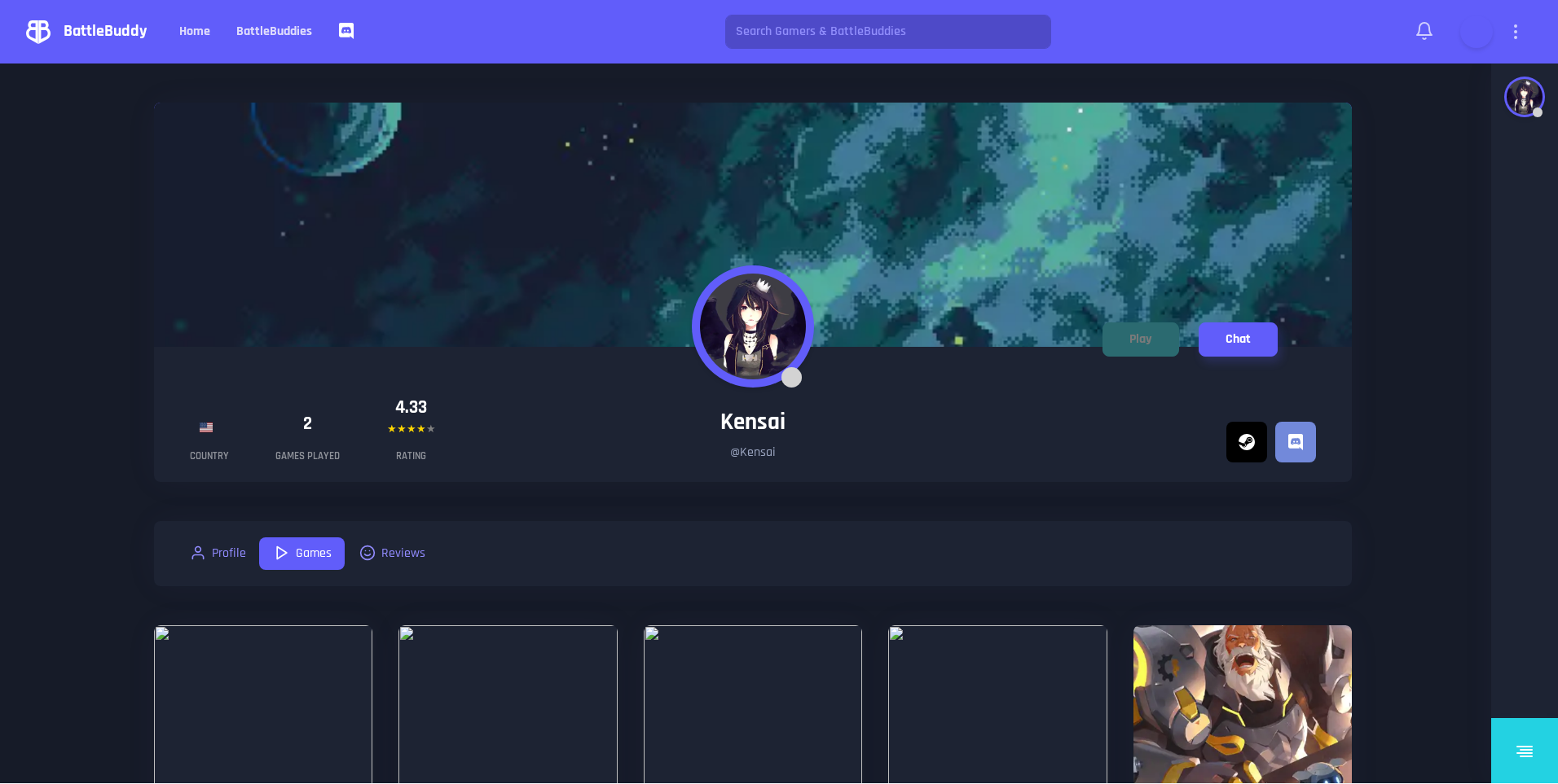
click at [1045, 270] on img at bounding box center [752, 224] width 1198 height 244
click at [1464, 40] on video at bounding box center [1476, 31] width 28 height 28
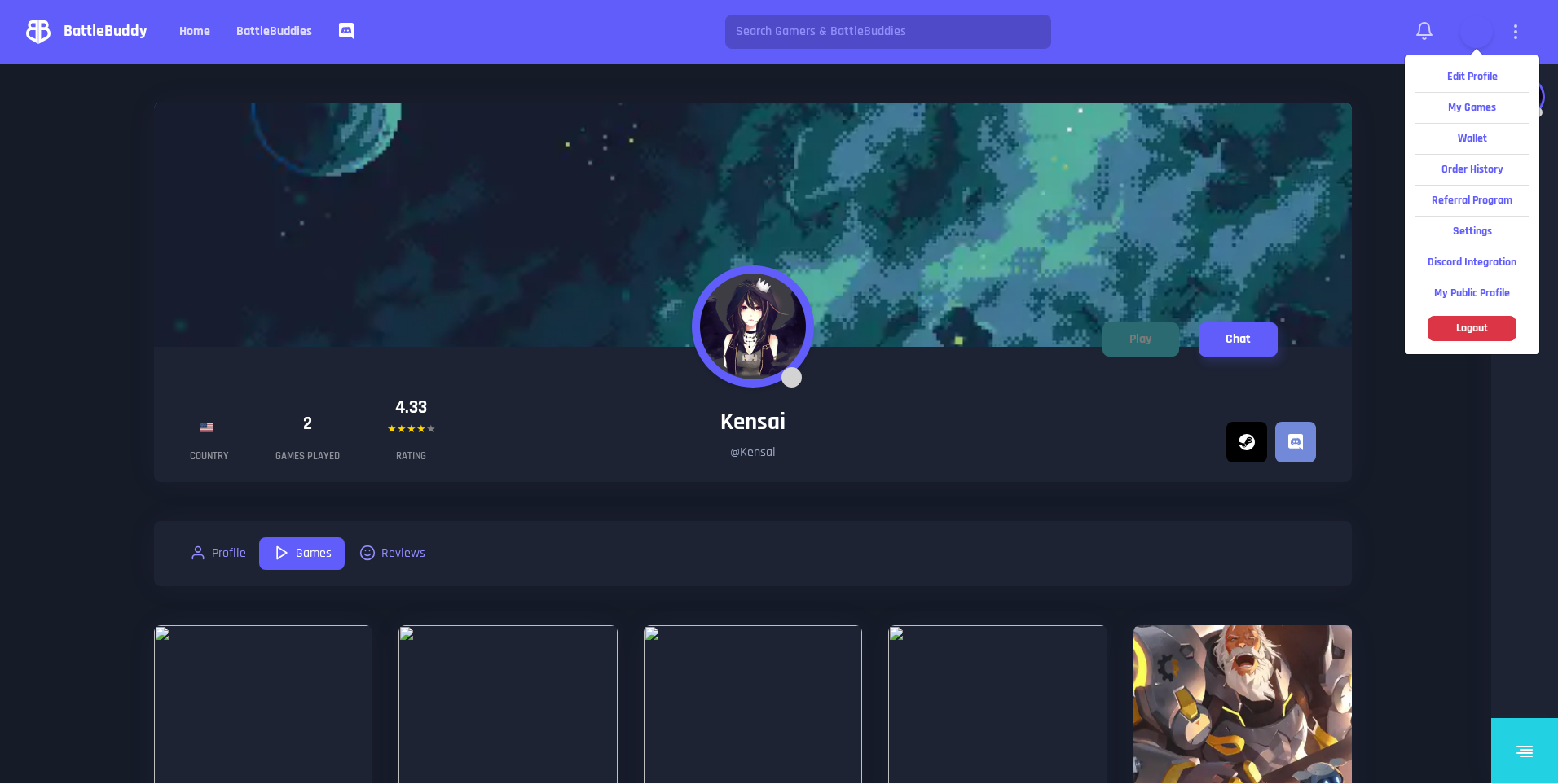
click at [1464, 40] on video at bounding box center [1476, 31] width 28 height 28
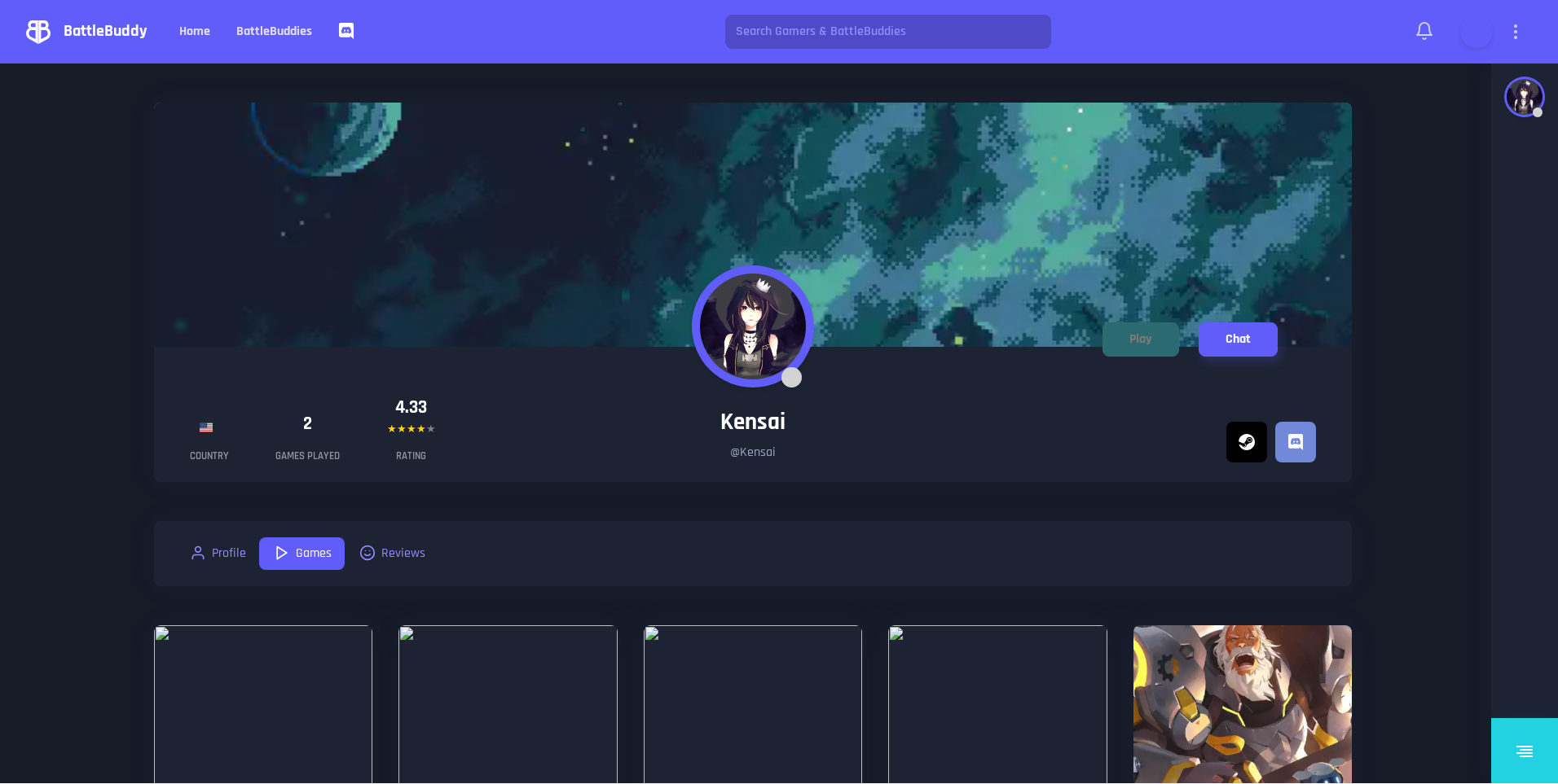
click at [1464, 40] on video at bounding box center [1476, 31] width 28 height 28
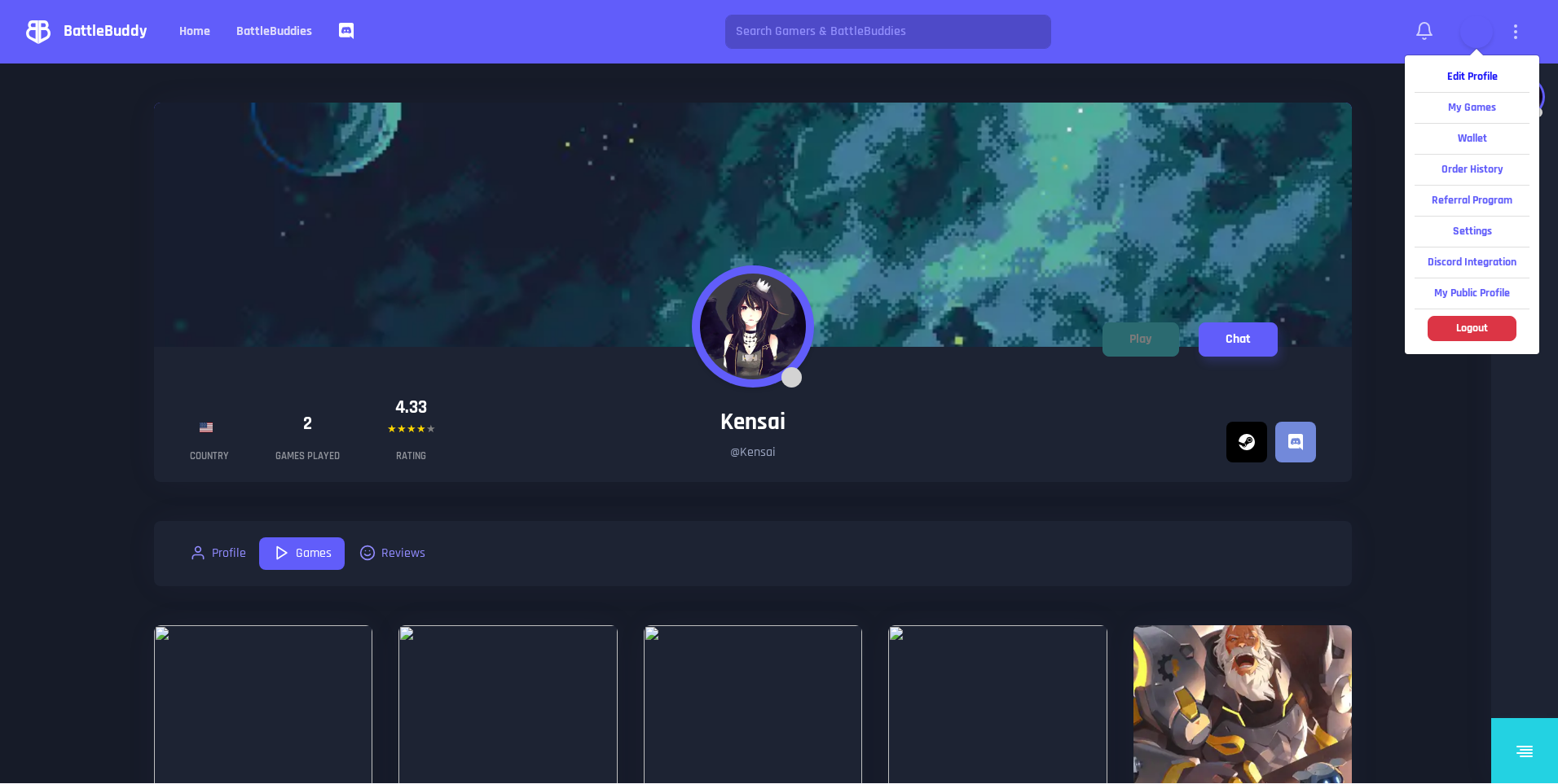
click at [1448, 71] on strong "Edit Profile" at bounding box center [1471, 77] width 50 height 15
select select "EU"
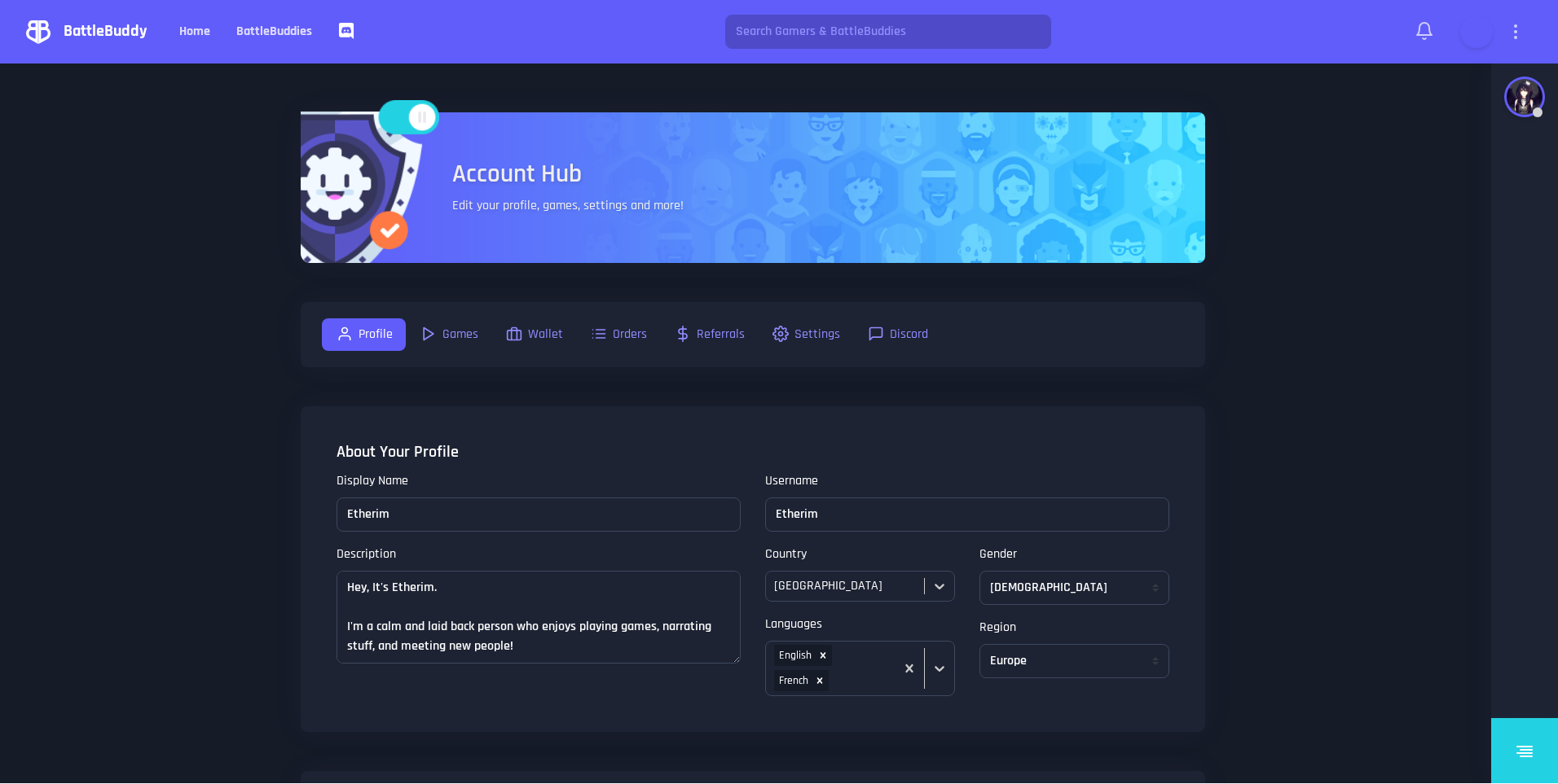
click at [1471, 46] on div at bounding box center [1477, 32] width 33 height 33
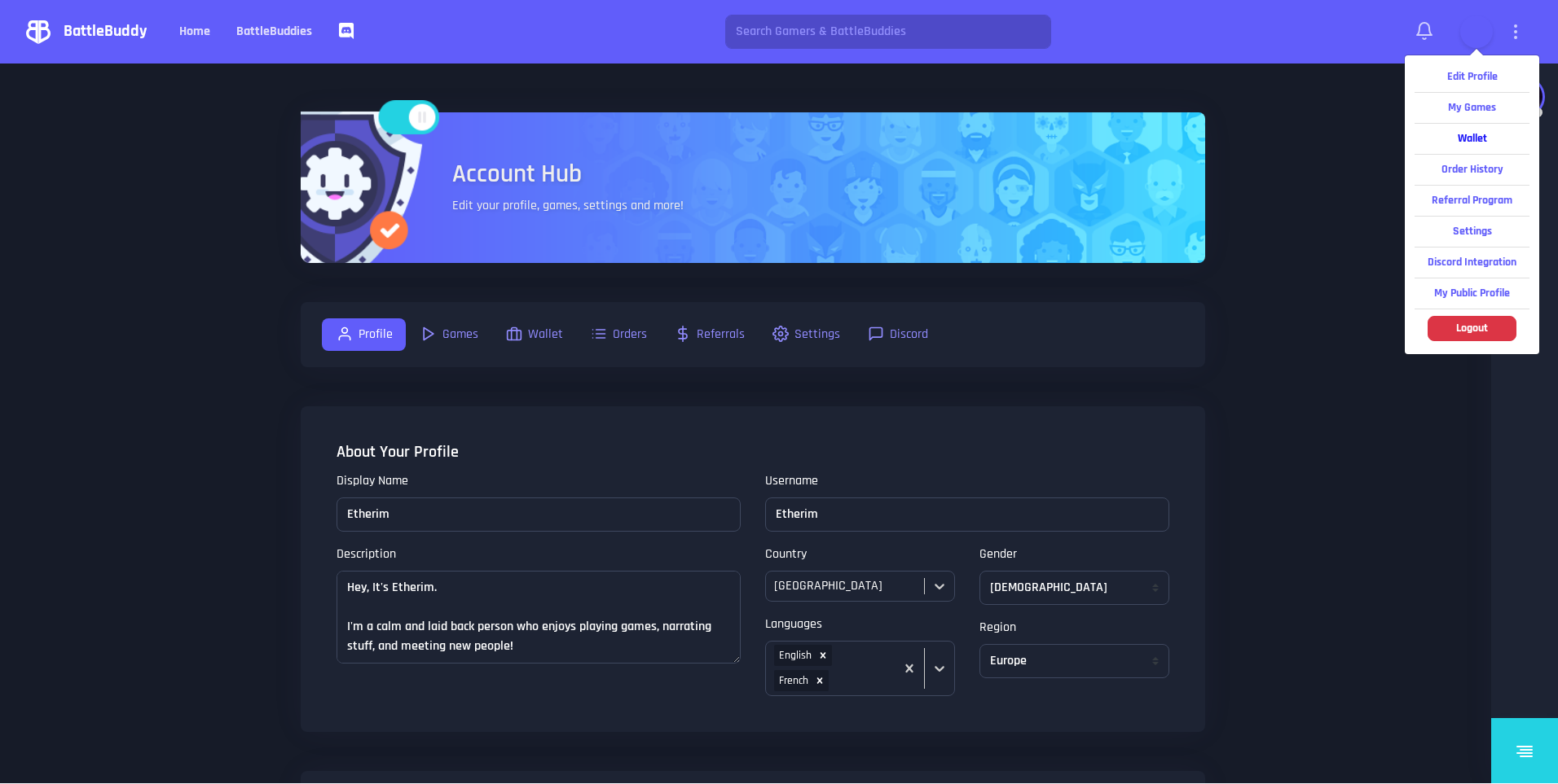
click at [1461, 129] on link "Wallet" at bounding box center [1472, 138] width 115 height 30
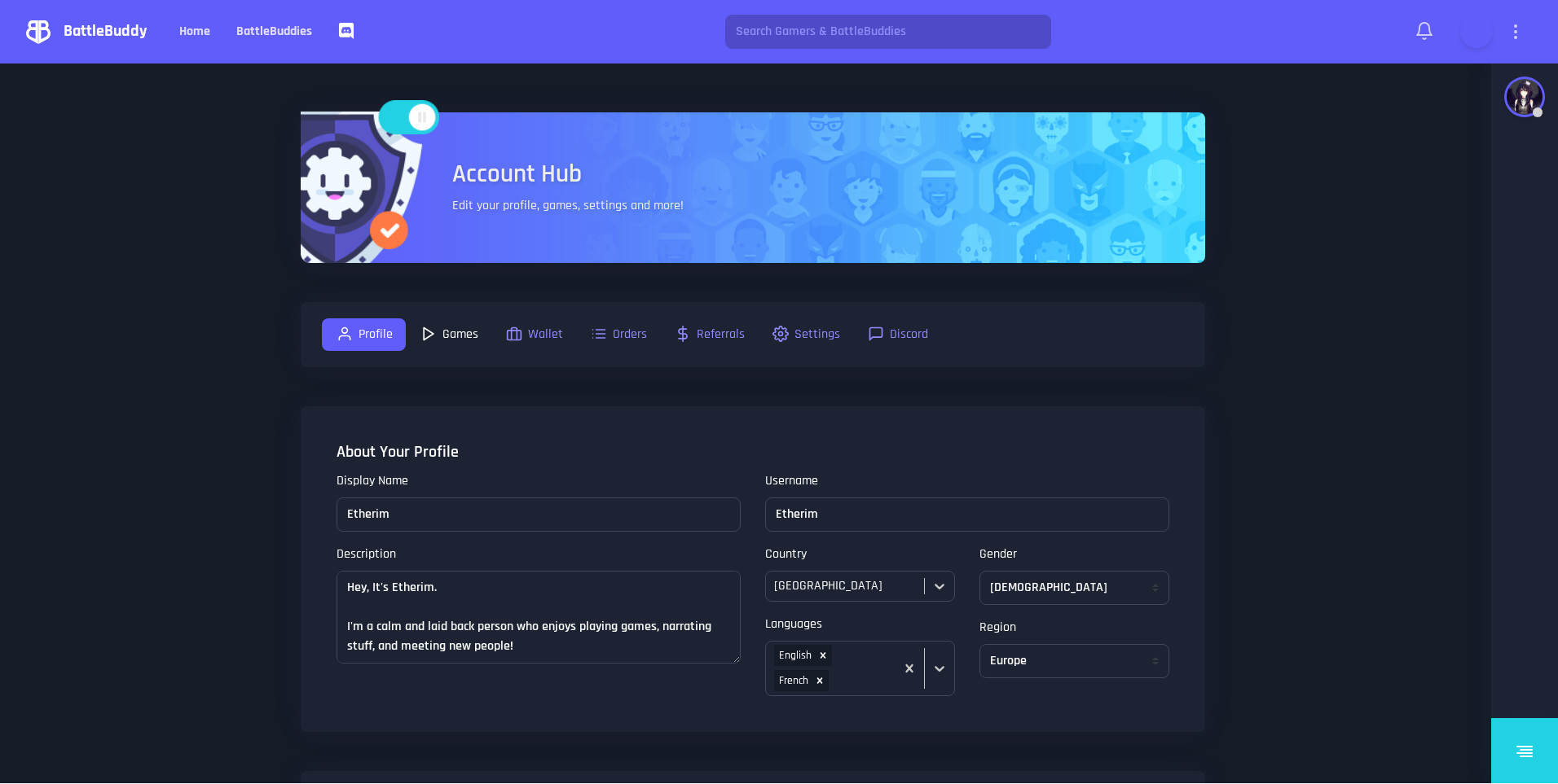
click at [454, 325] on link "Games" at bounding box center [449, 334] width 86 height 33
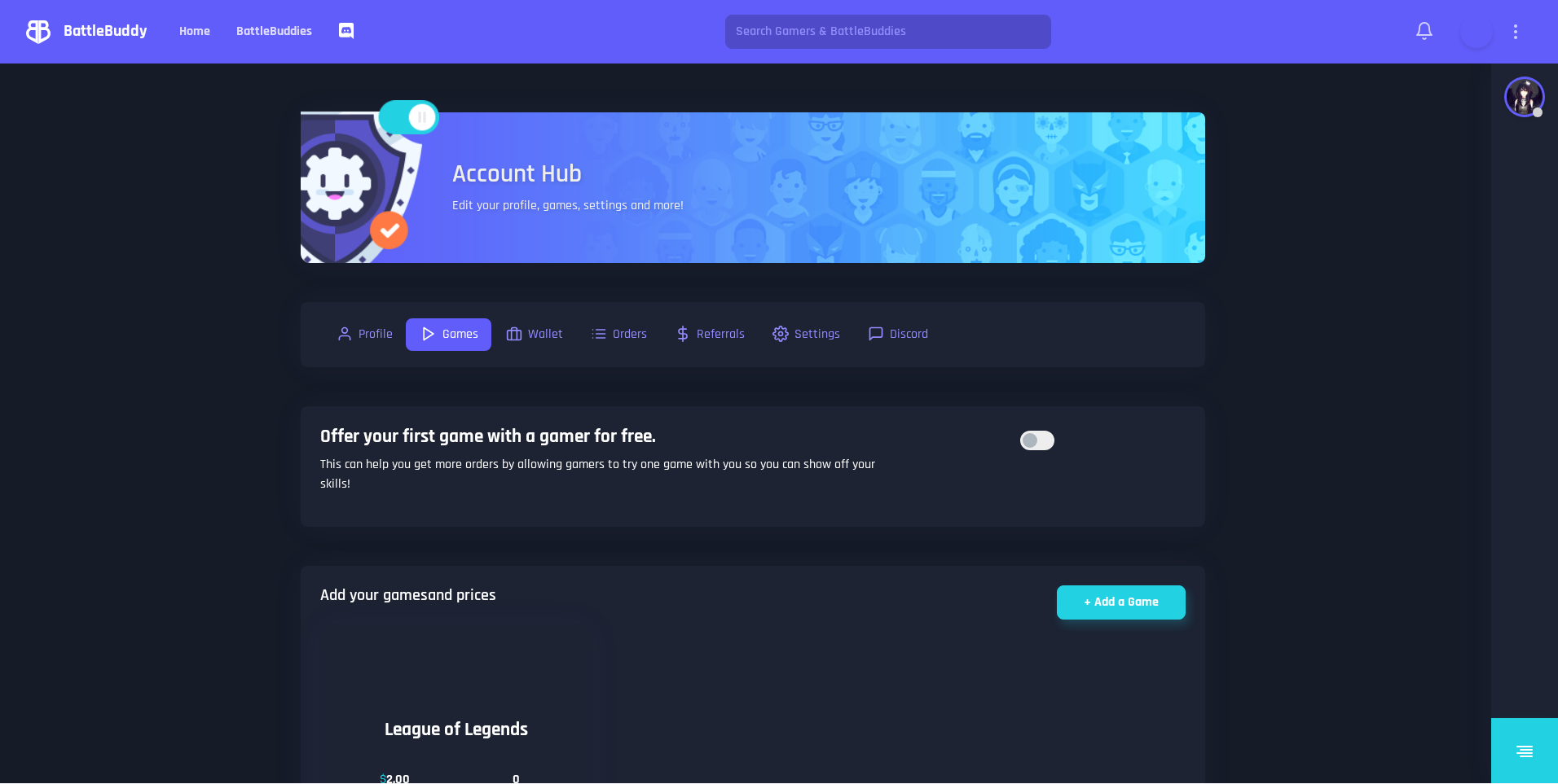
click at [268, 30] on link "BattleBuddies" at bounding box center [273, 32] width 89 height 33
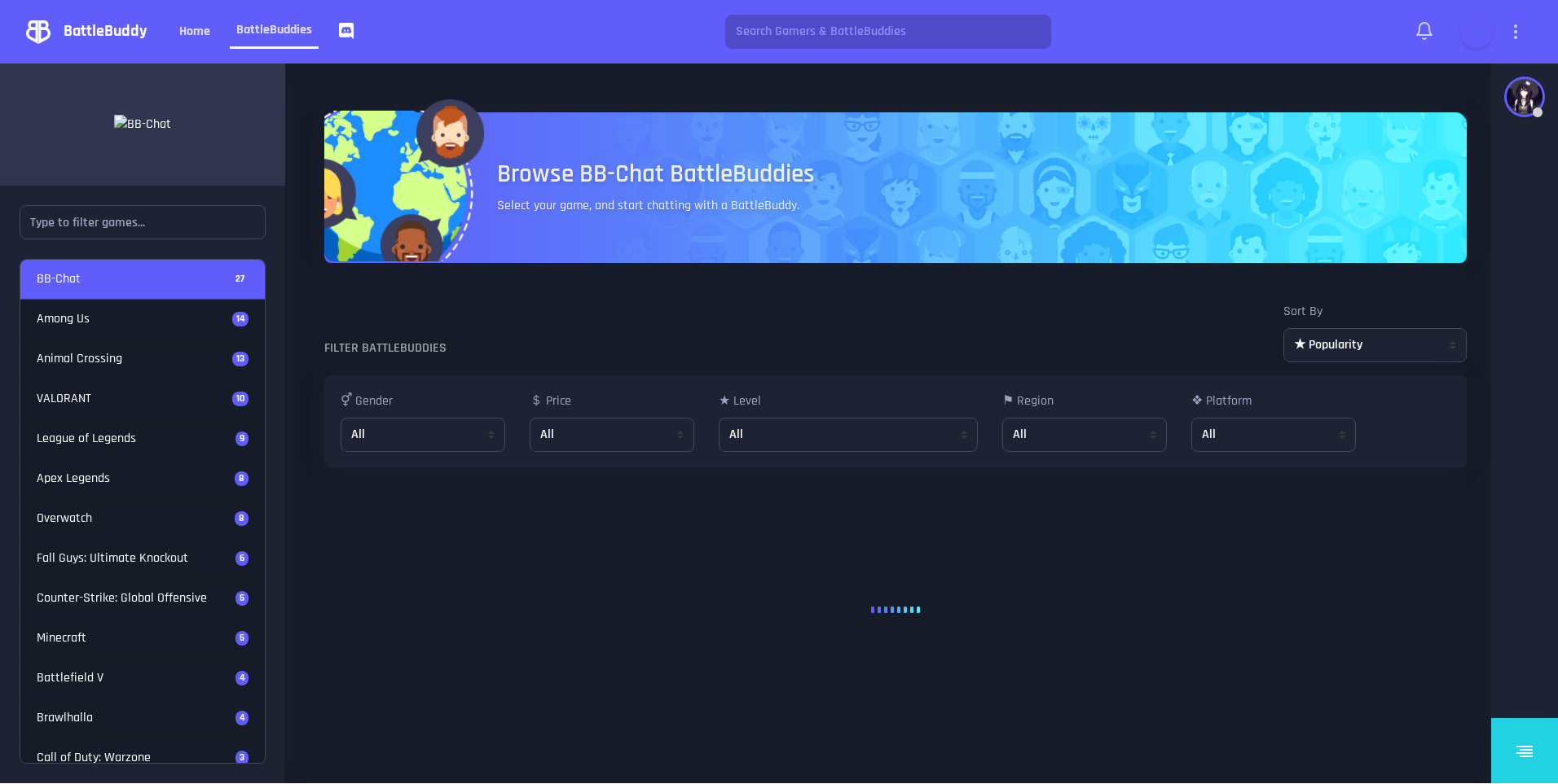
click at [204, 36] on link "Home" at bounding box center [195, 32] width 44 height 33
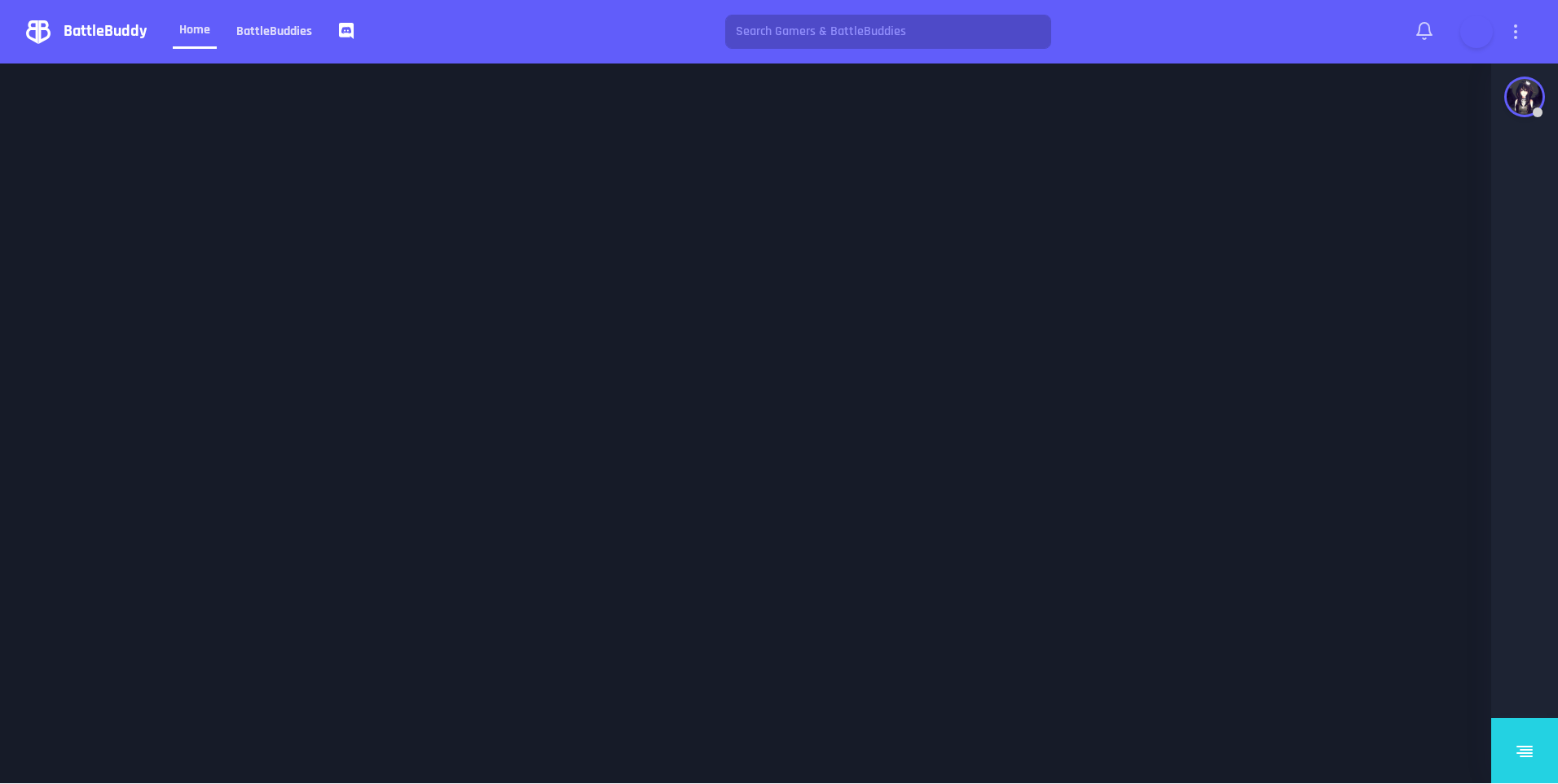
click at [267, 36] on link "BattleBuddies" at bounding box center [273, 32] width 89 height 33
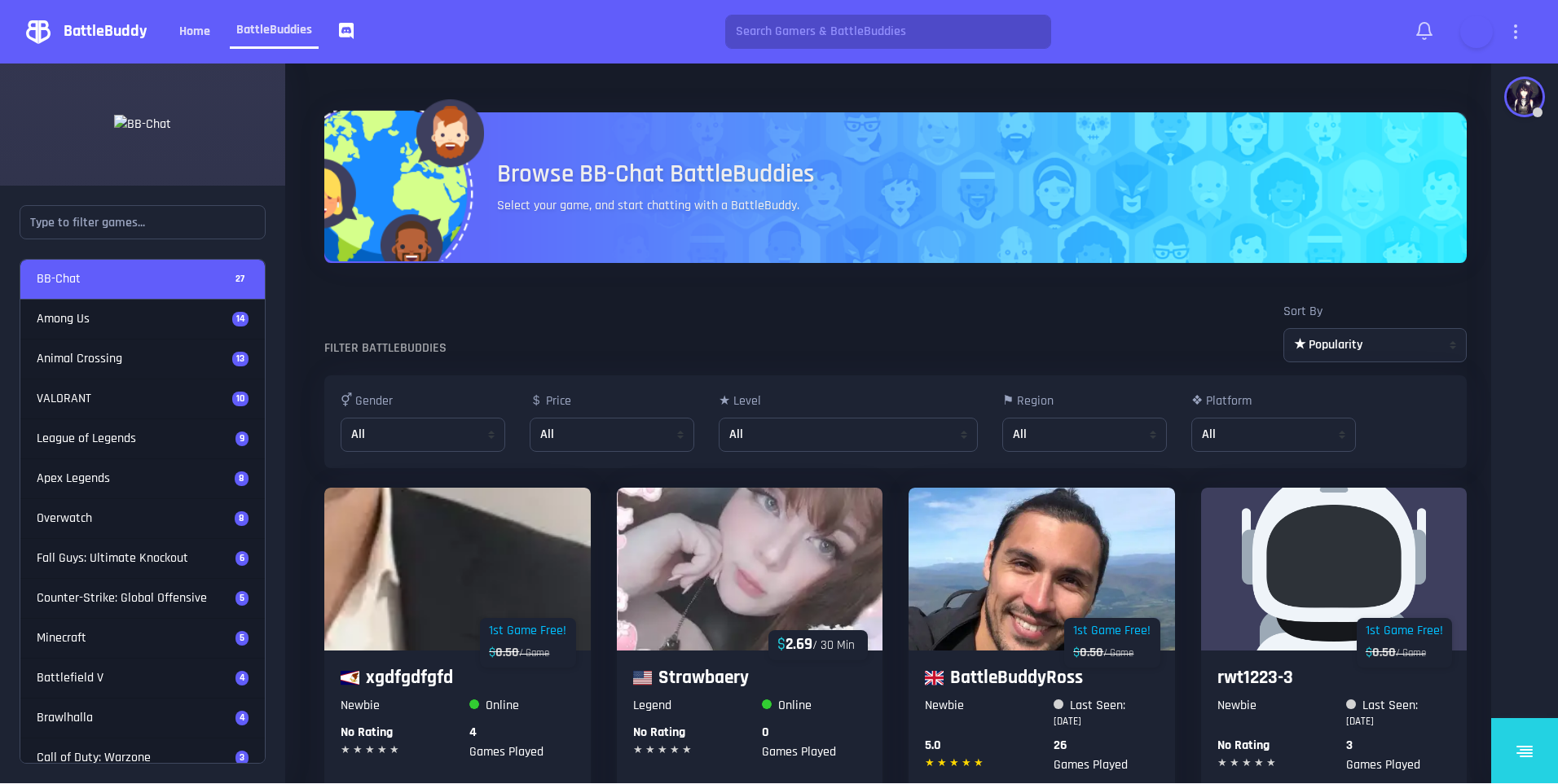
click at [122, 332] on link "Among Us 14" at bounding box center [142, 320] width 244 height 40
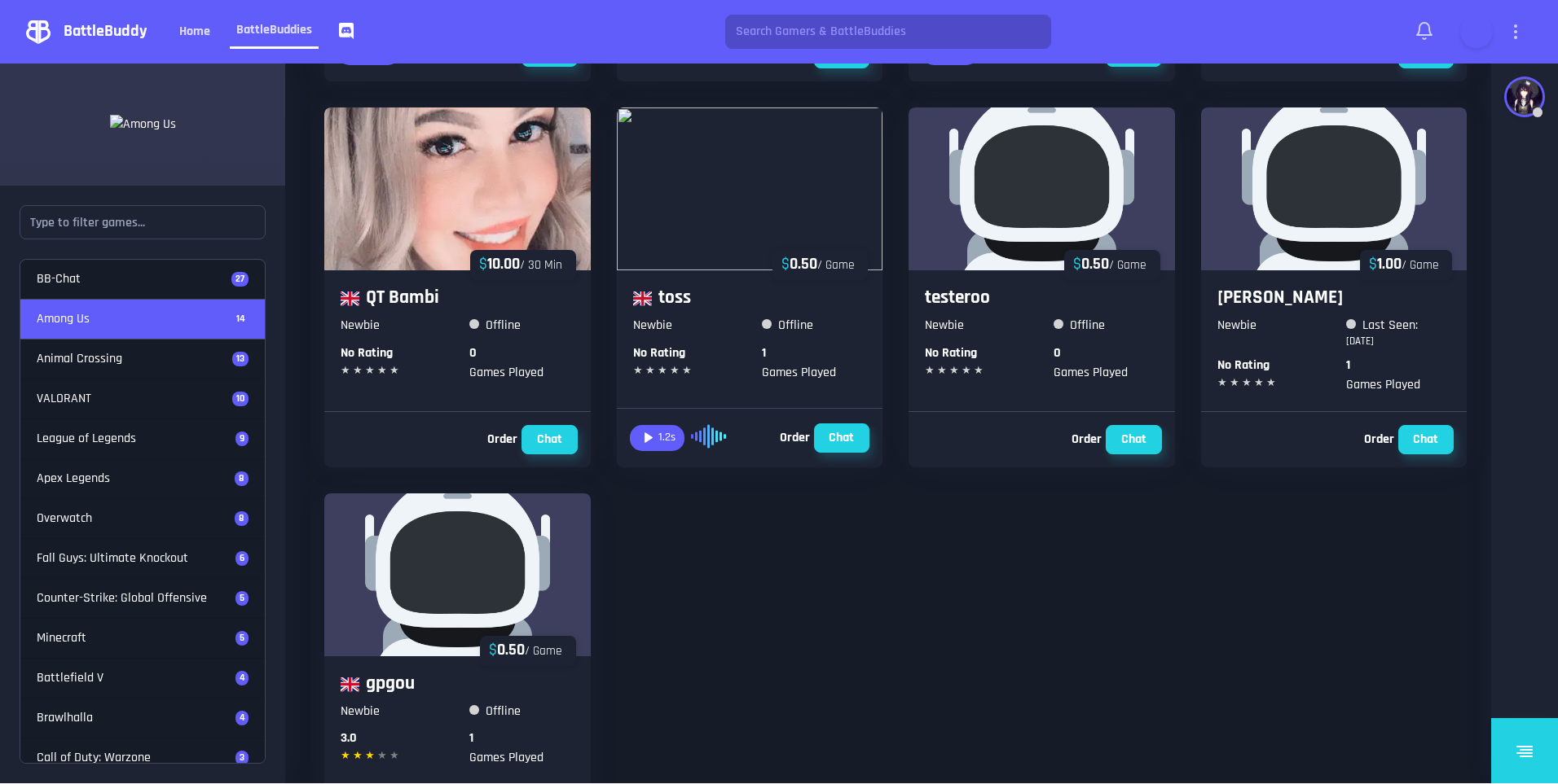
scroll to position [1239, 0]
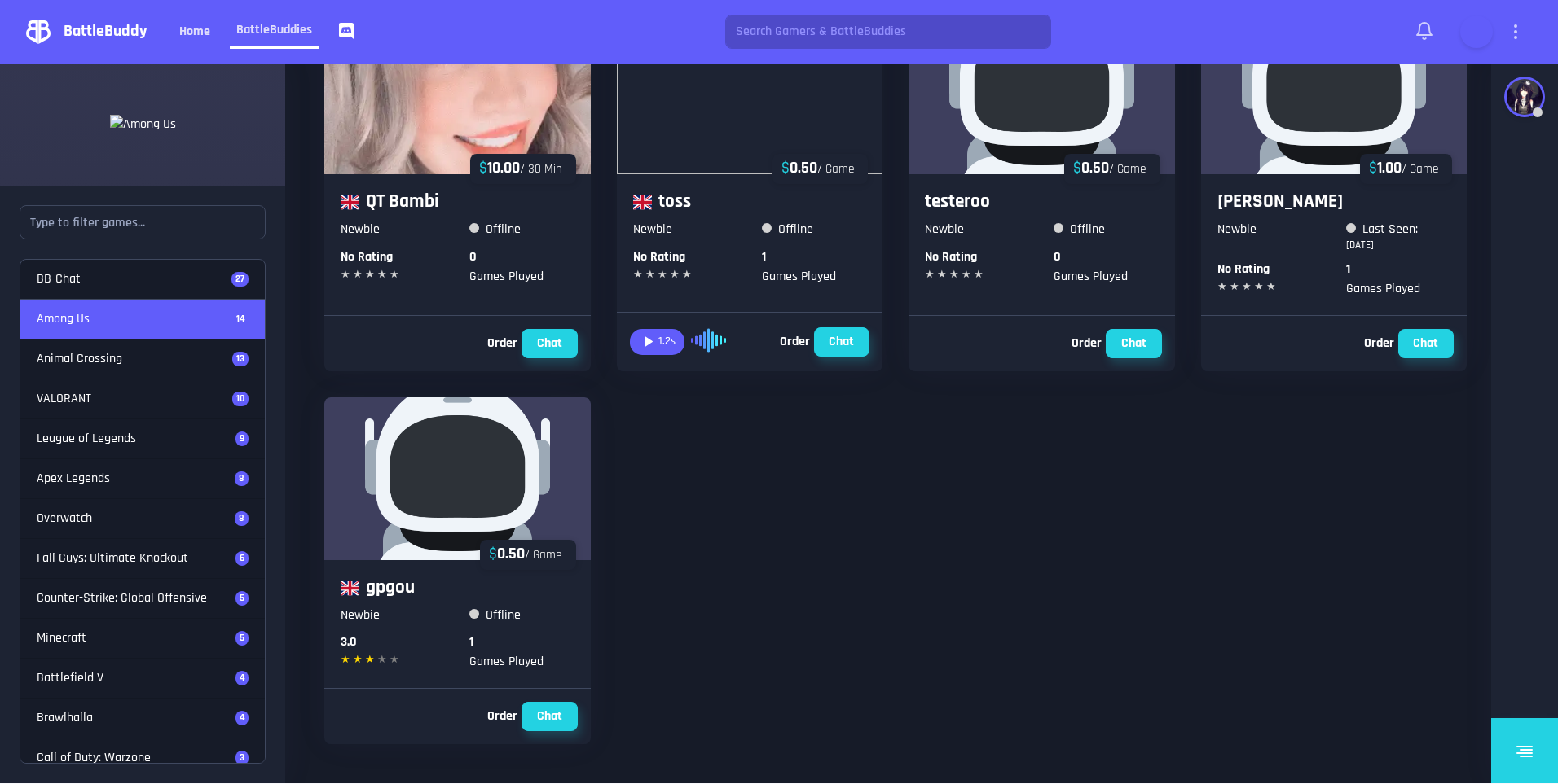
click at [111, 392] on div "VALORANT 10" at bounding box center [143, 398] width 212 height 19
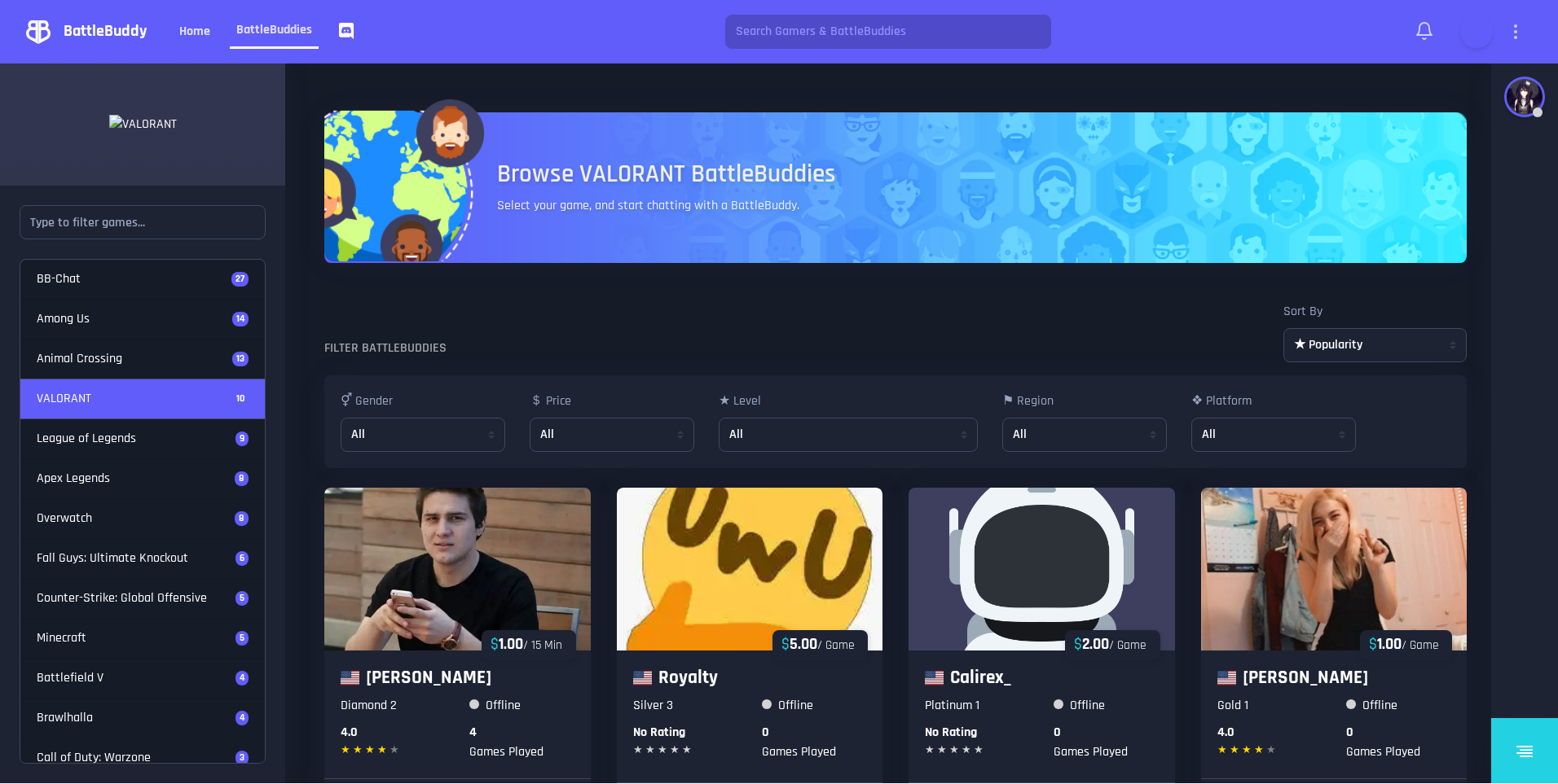
click at [113, 438] on div "League of Legends 9" at bounding box center [143, 439] width 212 height 19
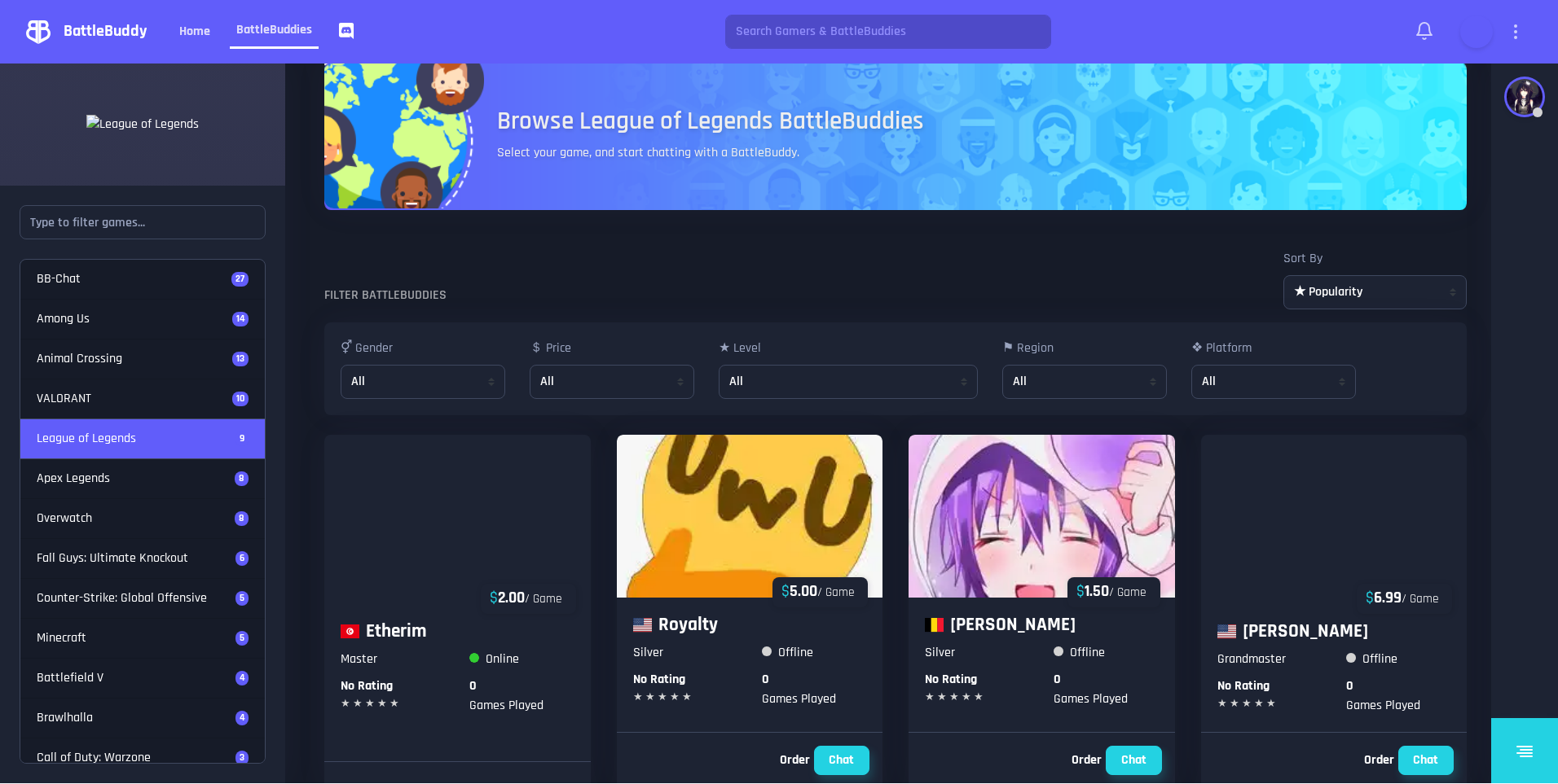
scroll to position [81, 0]
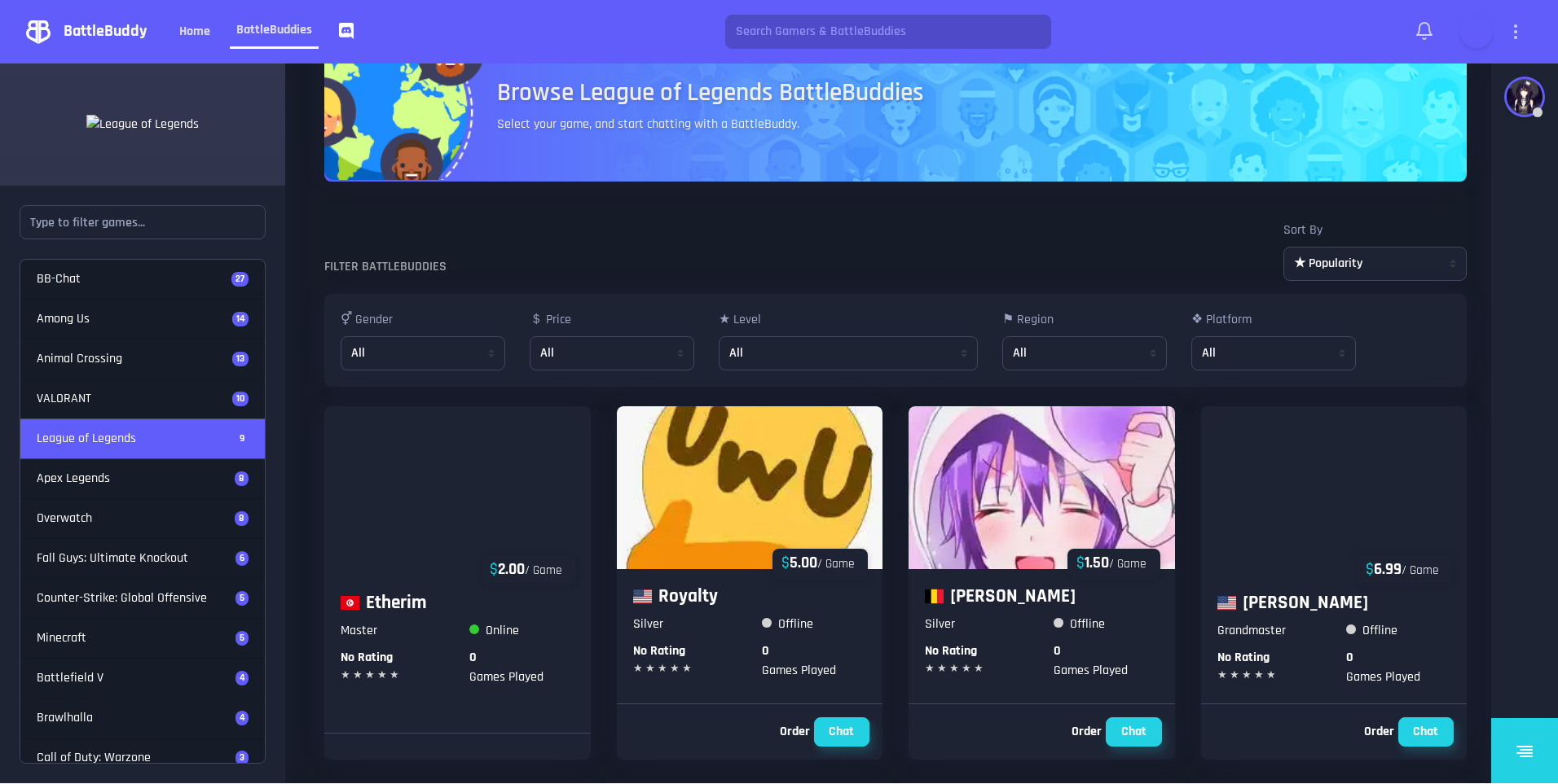
click at [1474, 46] on div at bounding box center [1477, 32] width 33 height 33
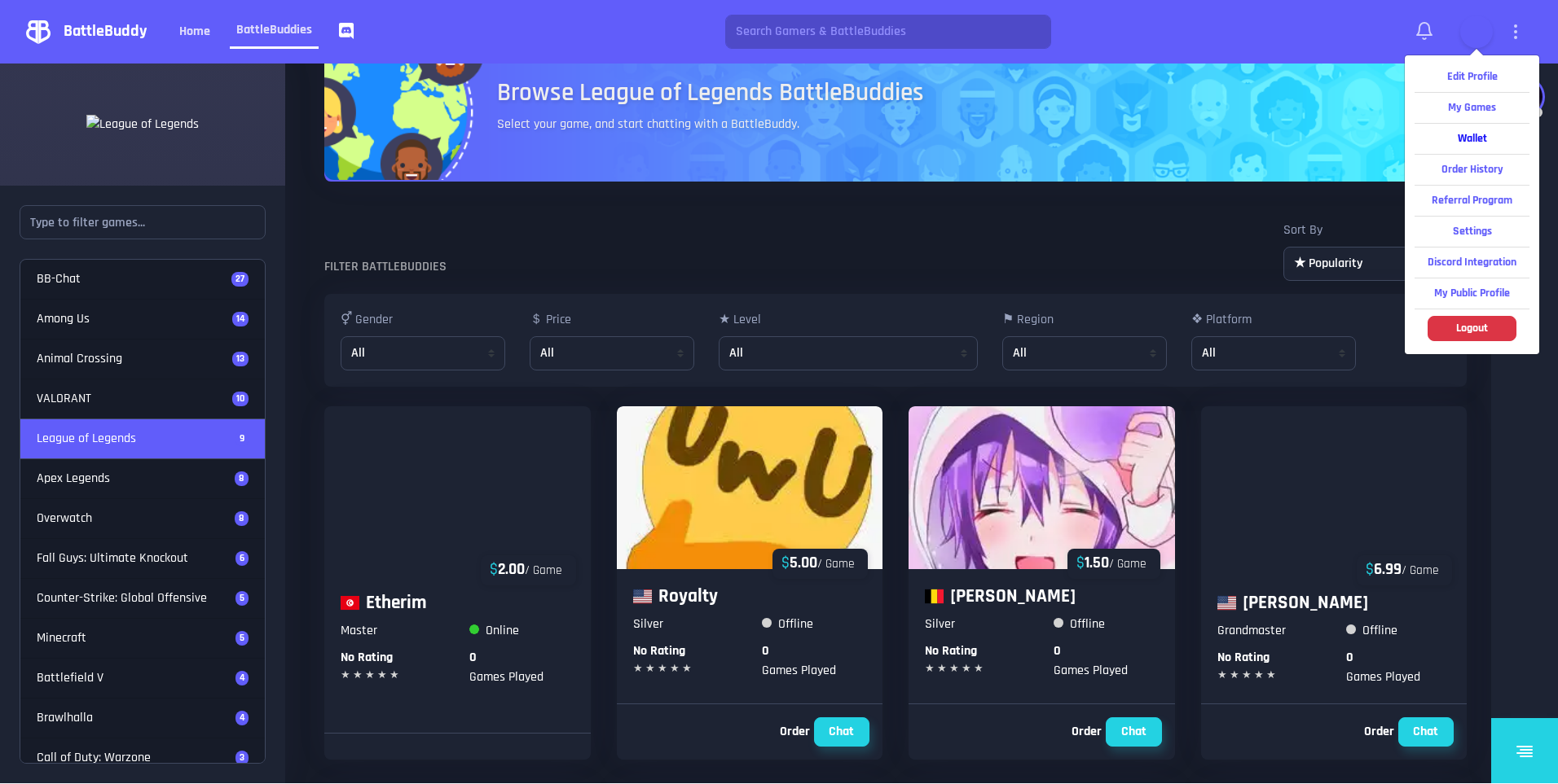
click at [1467, 140] on strong "Wallet" at bounding box center [1472, 138] width 29 height 15
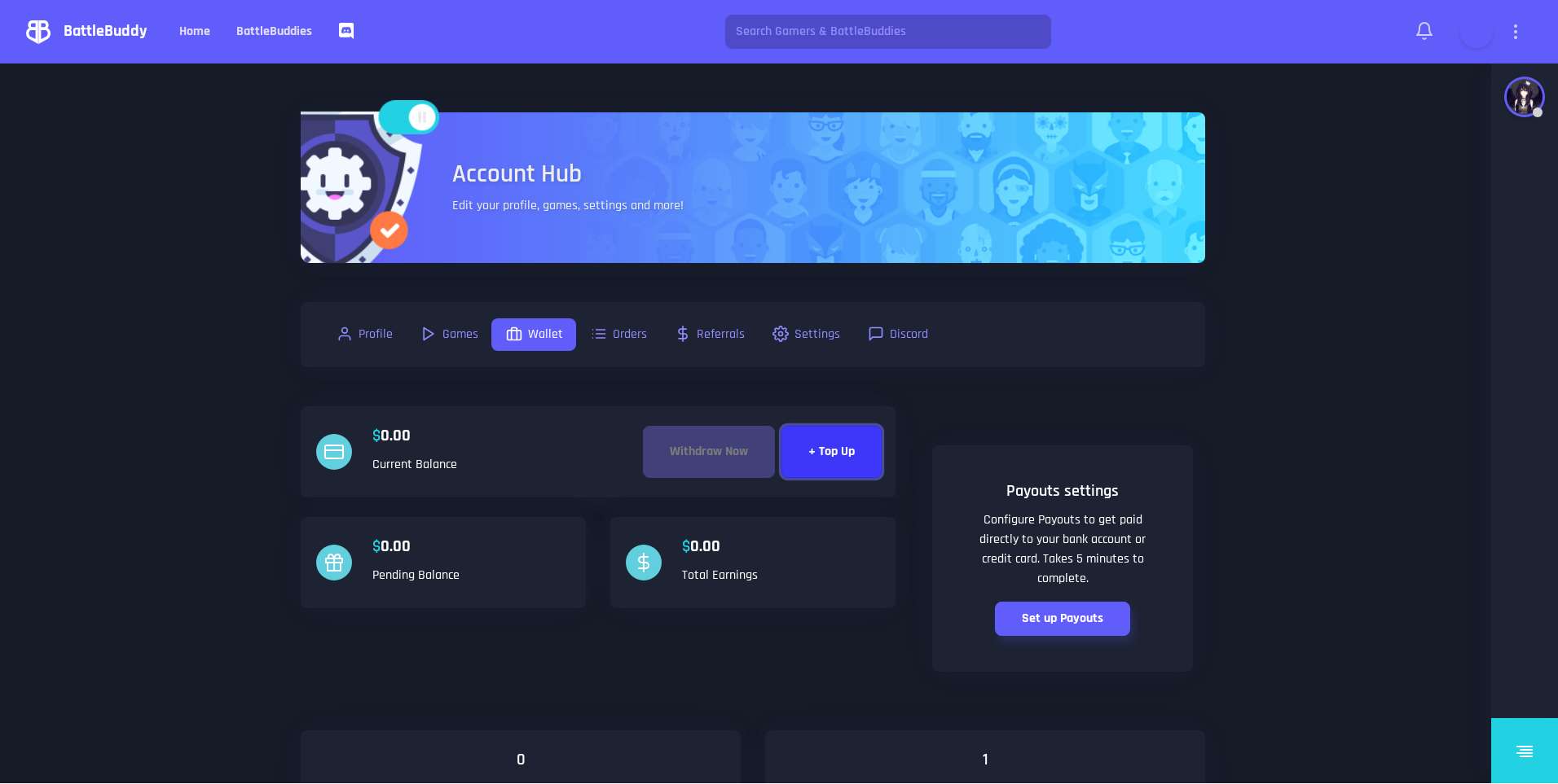
click at [864, 459] on button "+ Top Up" at bounding box center [831, 451] width 101 height 52
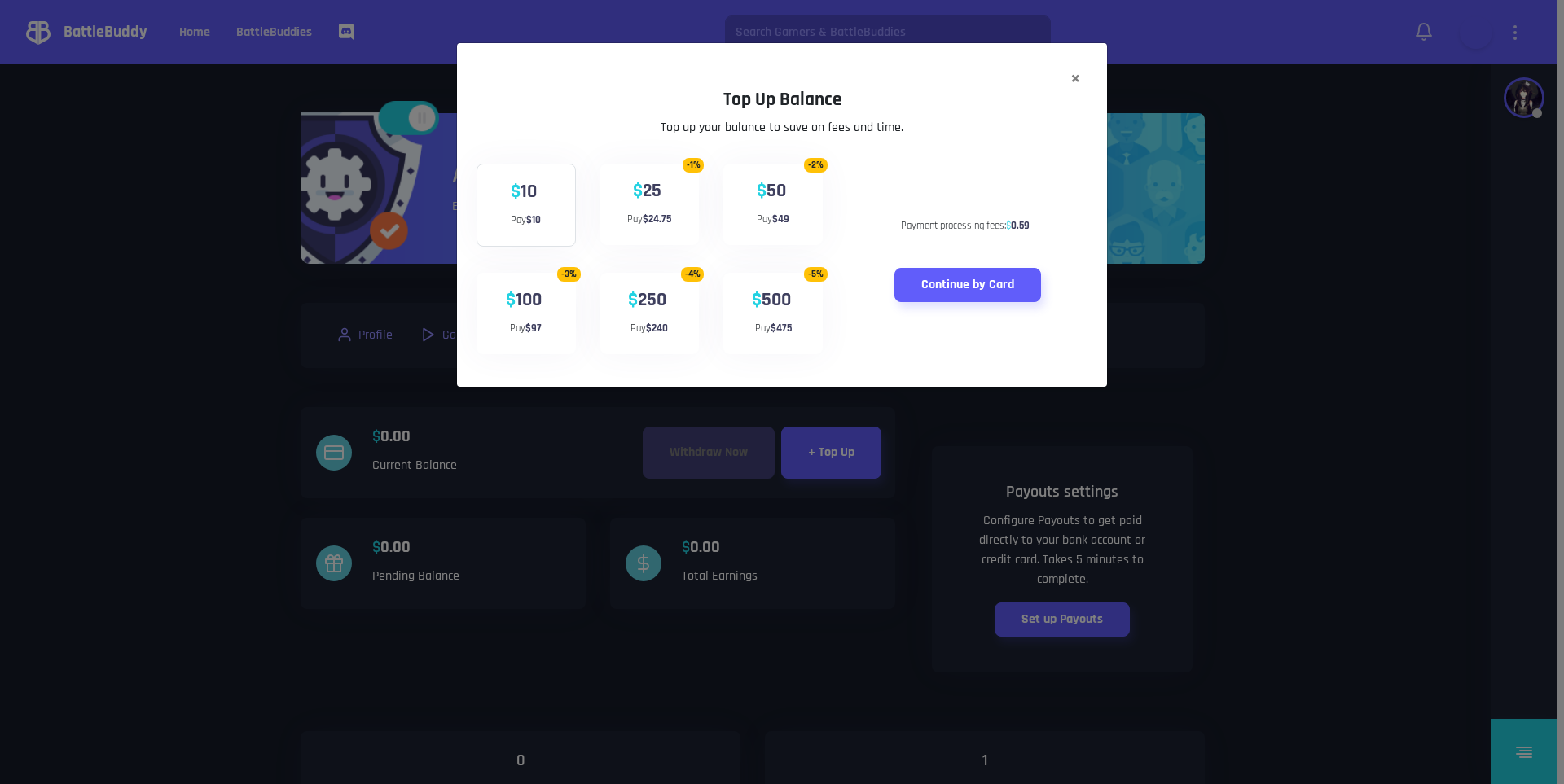
click at [750, 314] on div "- 5 % $ 500 Pay $ 475" at bounding box center [772, 313] width 100 height 81
click at [1005, 301] on button "Continue by Card" at bounding box center [967, 284] width 146 height 34
click at [790, 326] on b "$ 475" at bounding box center [781, 327] width 21 height 13
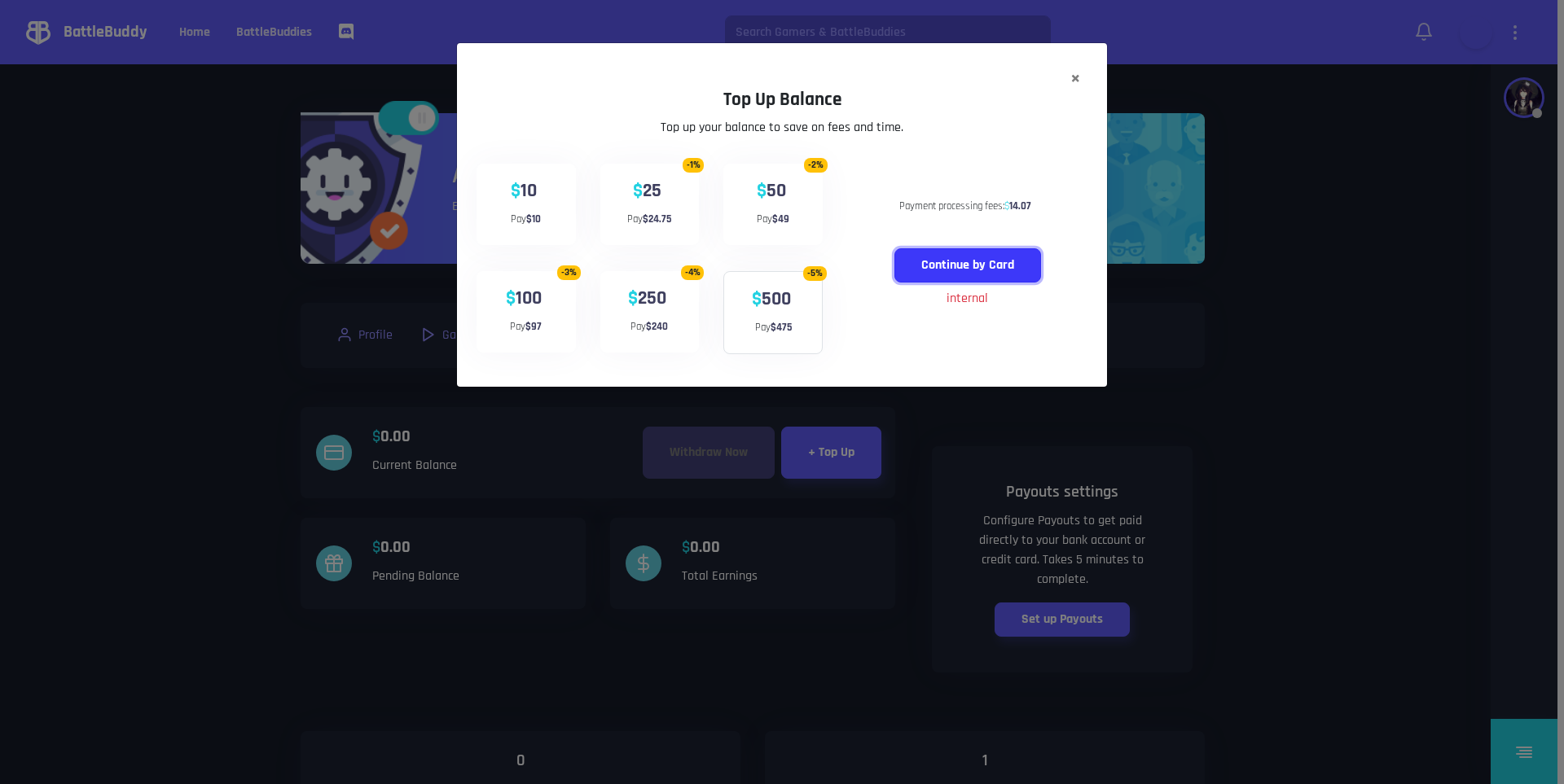
click at [938, 262] on button "Continue by Card" at bounding box center [967, 265] width 146 height 34
click at [938, 289] on div "Payment processing fees: $ 14.07 Continue by Card internal" at bounding box center [967, 259] width 265 height 217
click at [781, 179] on b "50" at bounding box center [775, 190] width 19 height 25
click at [968, 259] on button "Continue by Card" at bounding box center [967, 265] width 146 height 34
click at [622, 201] on h3 "$ 25" at bounding box center [649, 191] width 67 height 23
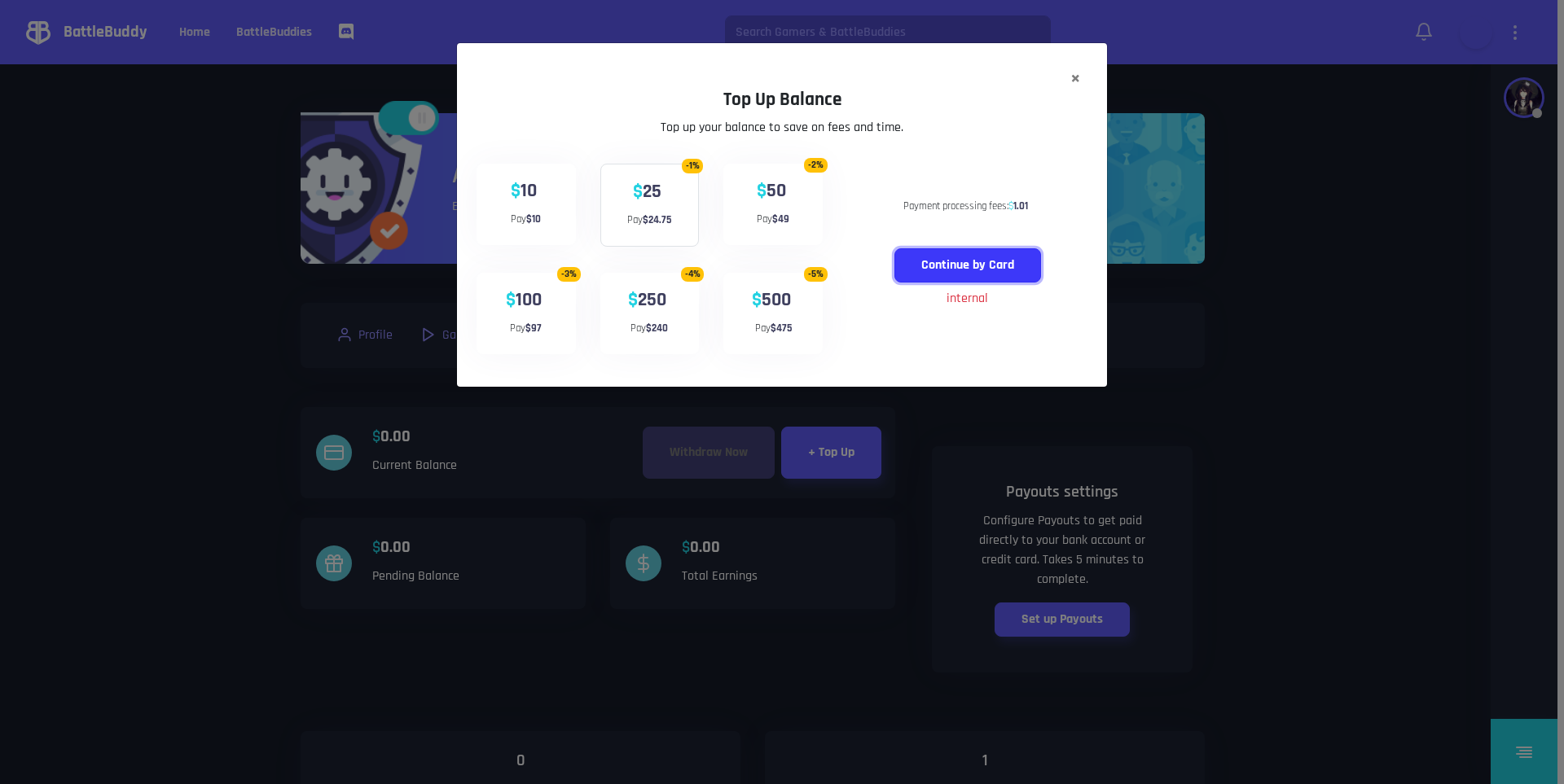
click at [902, 266] on button "Continue by Card" at bounding box center [967, 265] width 146 height 34
click at [506, 212] on div "$ 10 Pay $ 10" at bounding box center [526, 204] width 100 height 81
click at [944, 274] on button "Continue by Card" at bounding box center [967, 265] width 146 height 34
click at [1067, 103] on h3 "Top Up Balance" at bounding box center [782, 100] width 611 height 23
click at [1080, 75] on button "× Close" at bounding box center [1075, 79] width 63 height 71
